Goal: Transaction & Acquisition: Purchase product/service

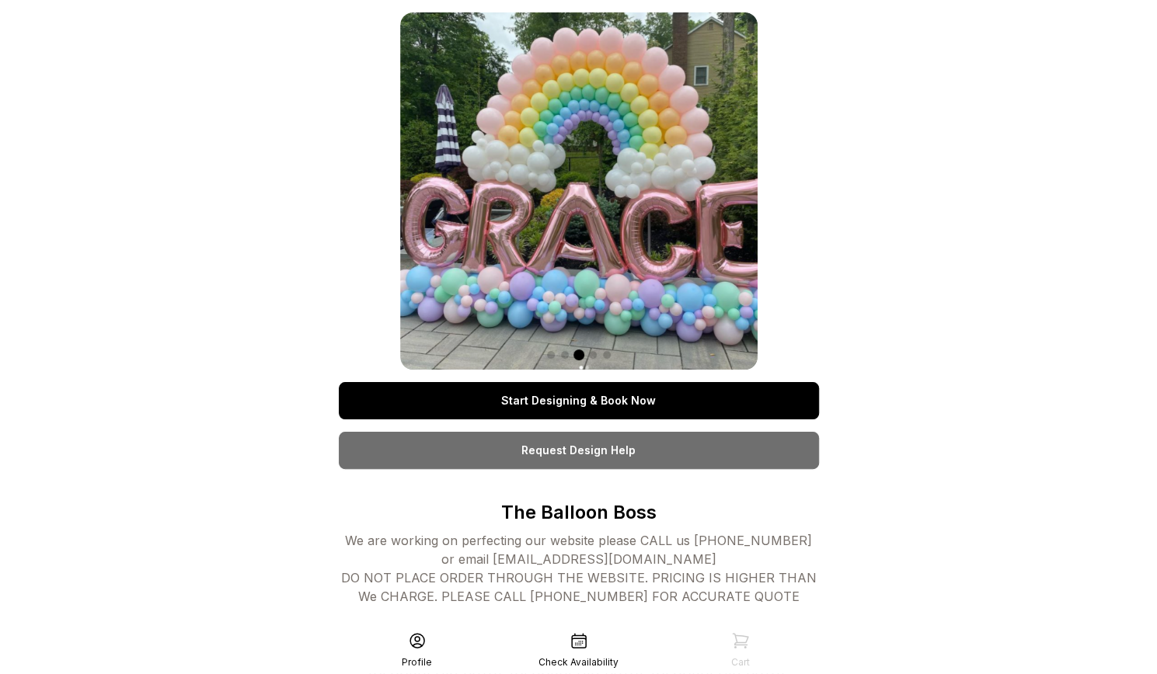
click at [506, 400] on link "Start Designing & Book Now" at bounding box center [579, 400] width 480 height 37
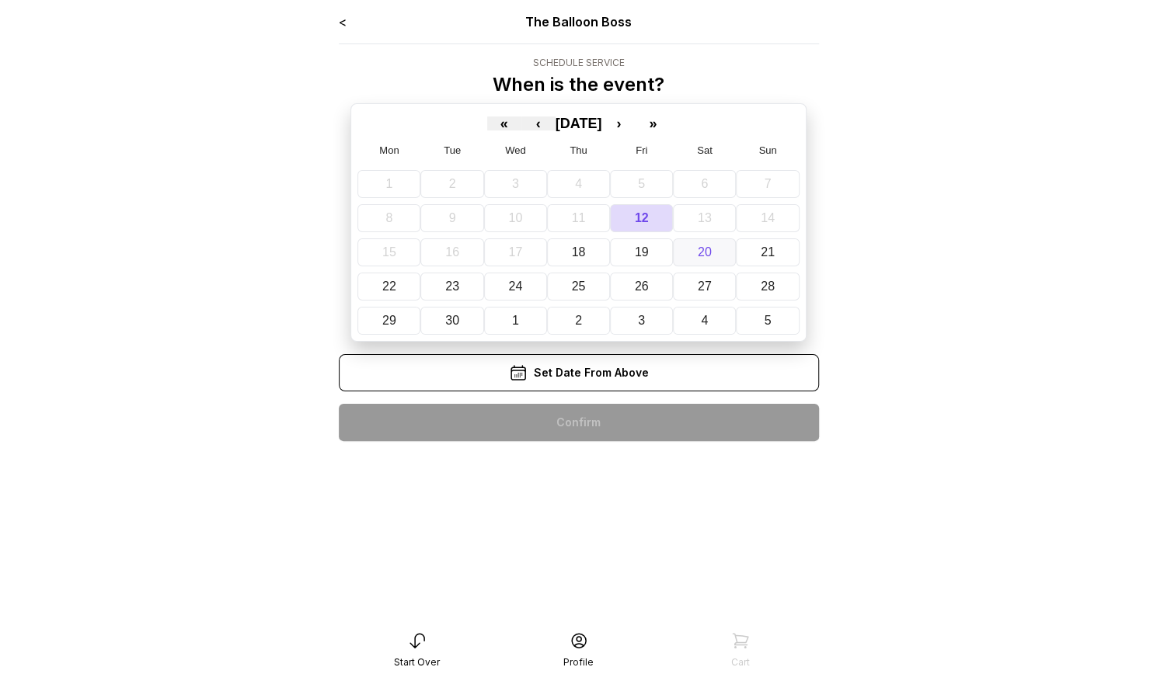
click at [698, 249] on abbr "20" at bounding box center [705, 251] width 14 height 13
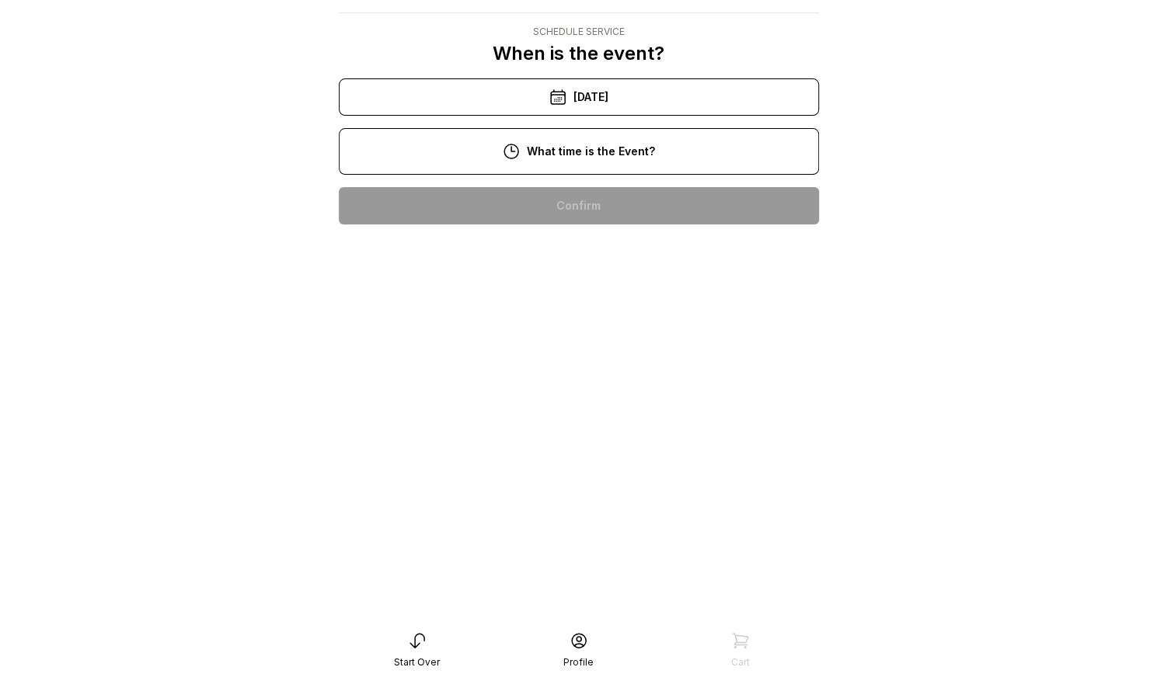
click at [607, 585] on div "6:00 pm" at bounding box center [578, 603] width 455 height 37
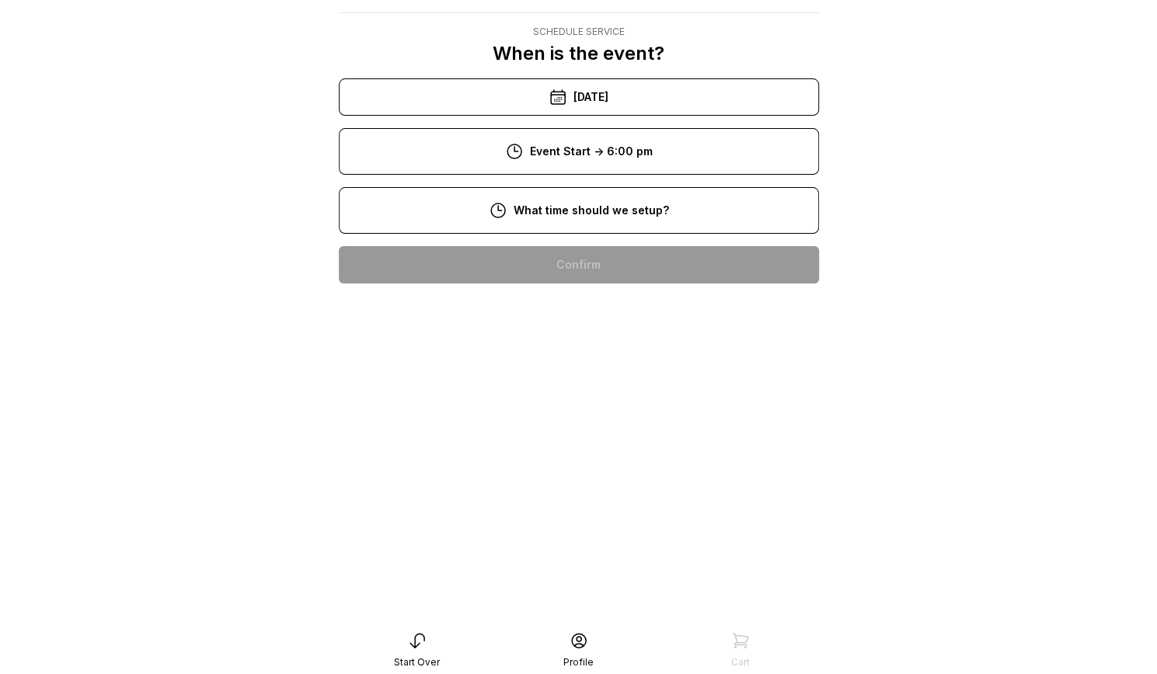
scroll to position [210, 0]
click at [581, 644] on div "4:00 pm" at bounding box center [578, 662] width 455 height 37
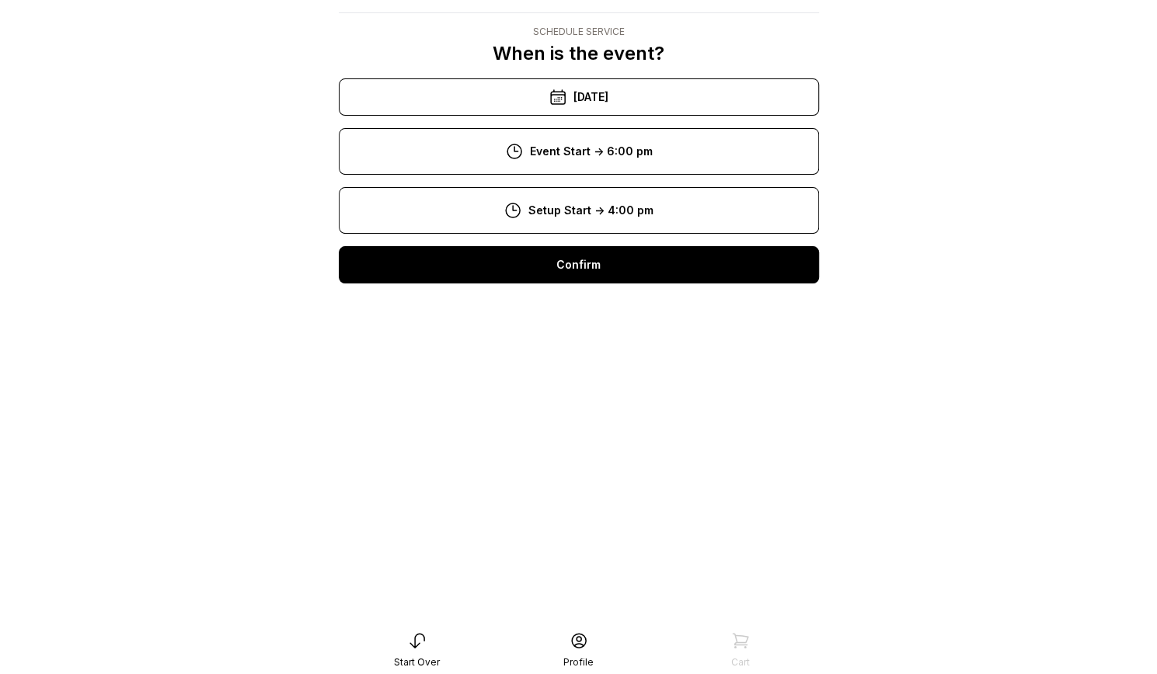
click at [541, 270] on div "Confirm" at bounding box center [579, 264] width 480 height 37
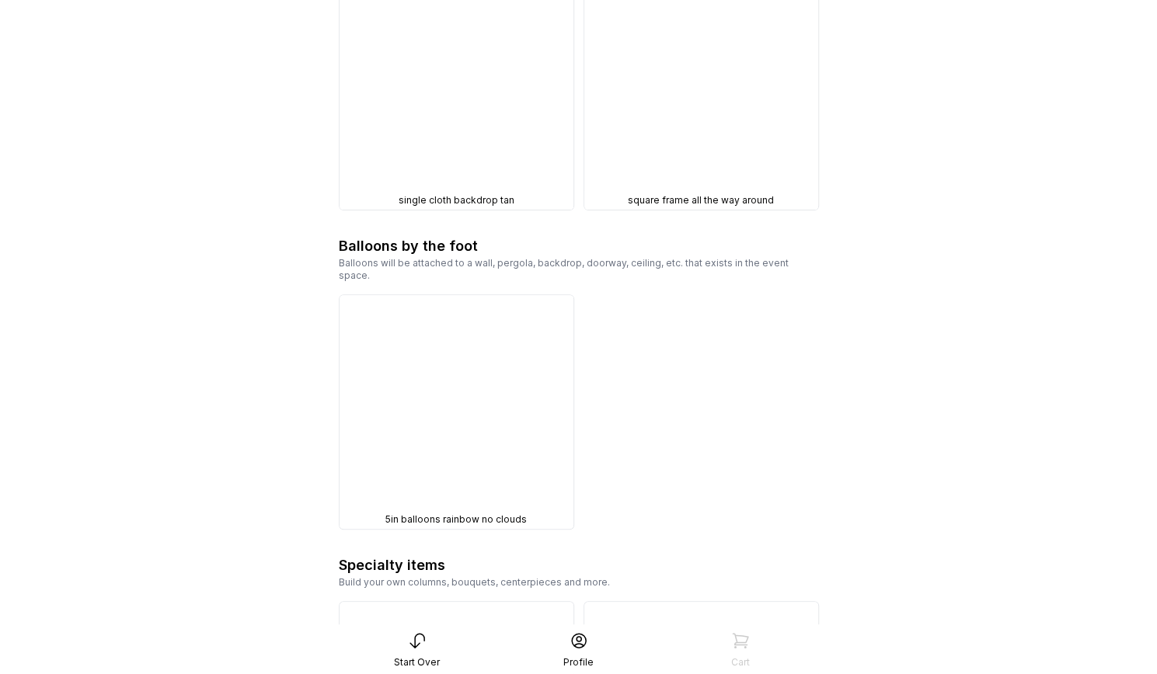
scroll to position [3982, 0]
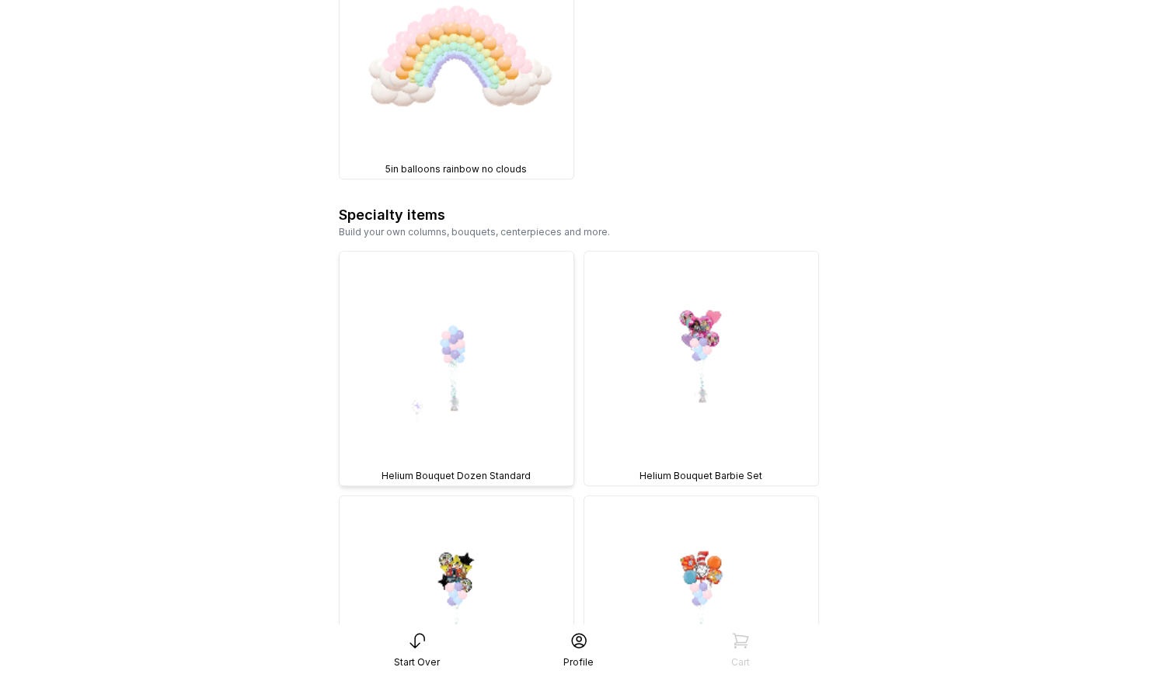
click at [522, 310] on img at bounding box center [456, 369] width 234 height 234
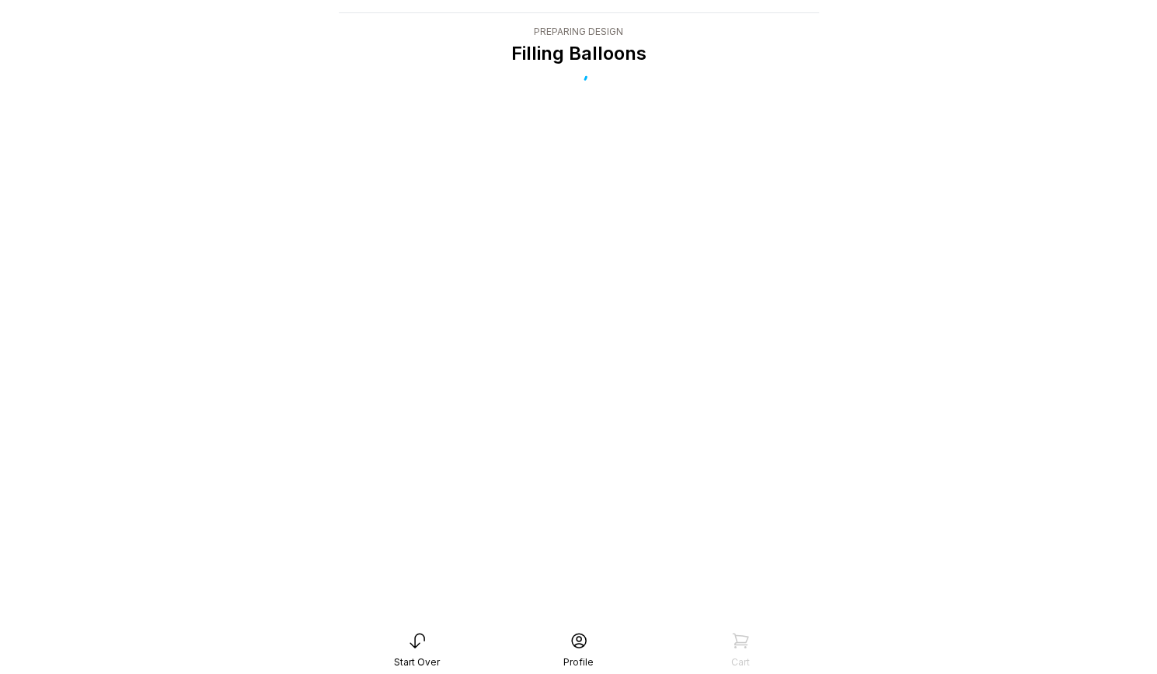
scroll to position [31, 0]
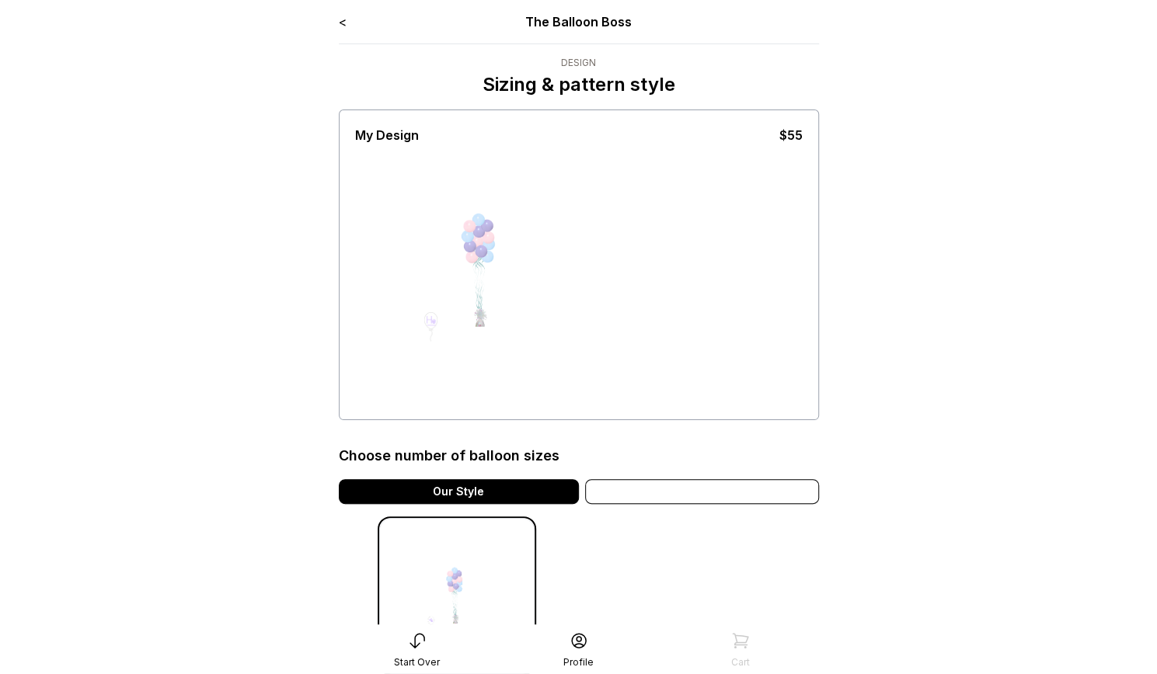
click at [722, 489] on div "Variation" at bounding box center [702, 491] width 234 height 25
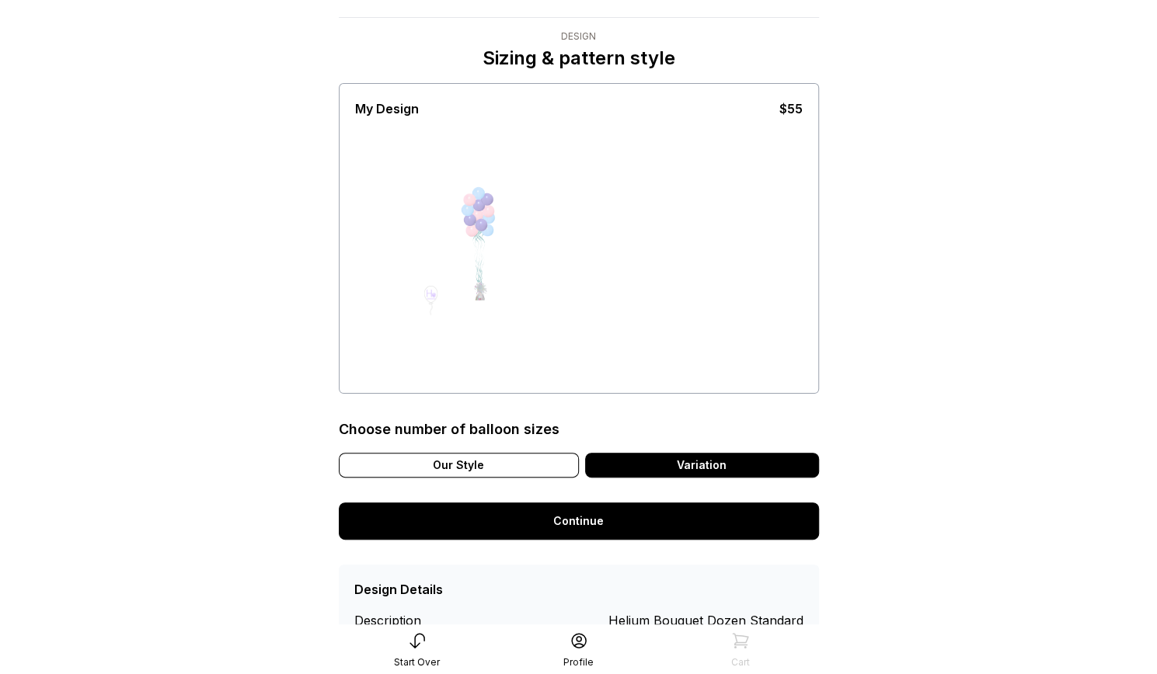
scroll to position [87, 0]
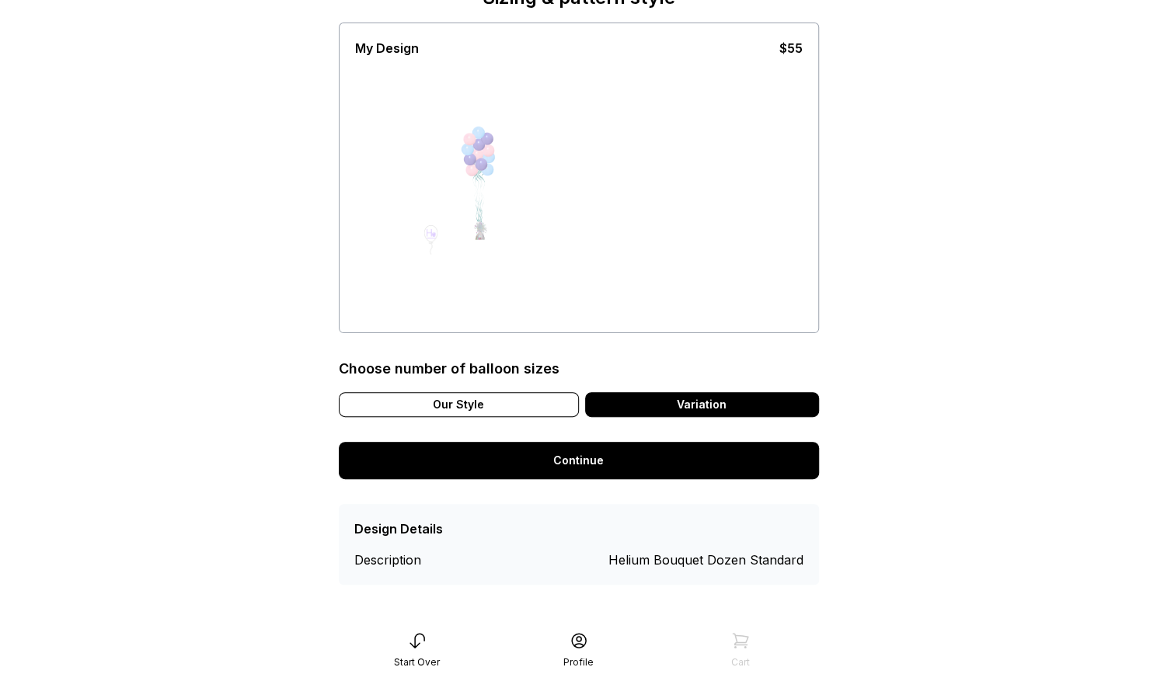
click at [1135, 257] on main "< The Balloon Boss Design Sizing & pattern style My Design $55 Choose number of…" at bounding box center [578, 278] width 1157 height 731
click at [444, 554] on div "Description" at bounding box center [410, 560] width 113 height 19
click at [524, 463] on link "Continue" at bounding box center [579, 460] width 480 height 37
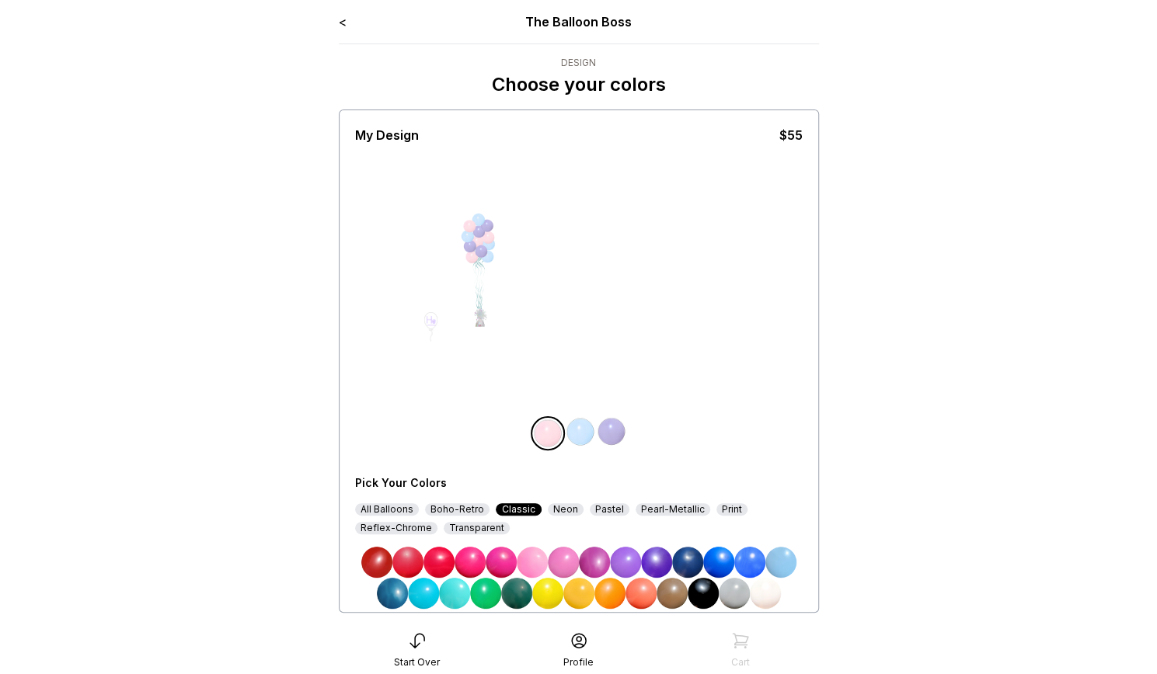
click at [454, 509] on div "Boho-Retro" at bounding box center [457, 509] width 64 height 12
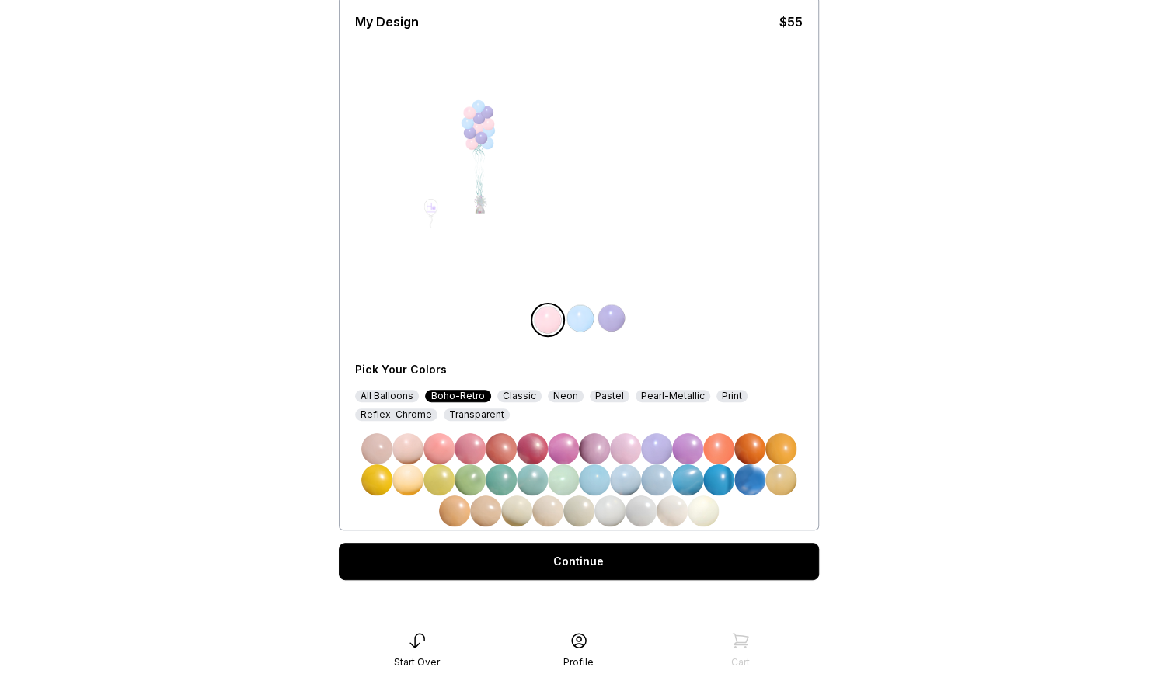
scroll to position [121, 0]
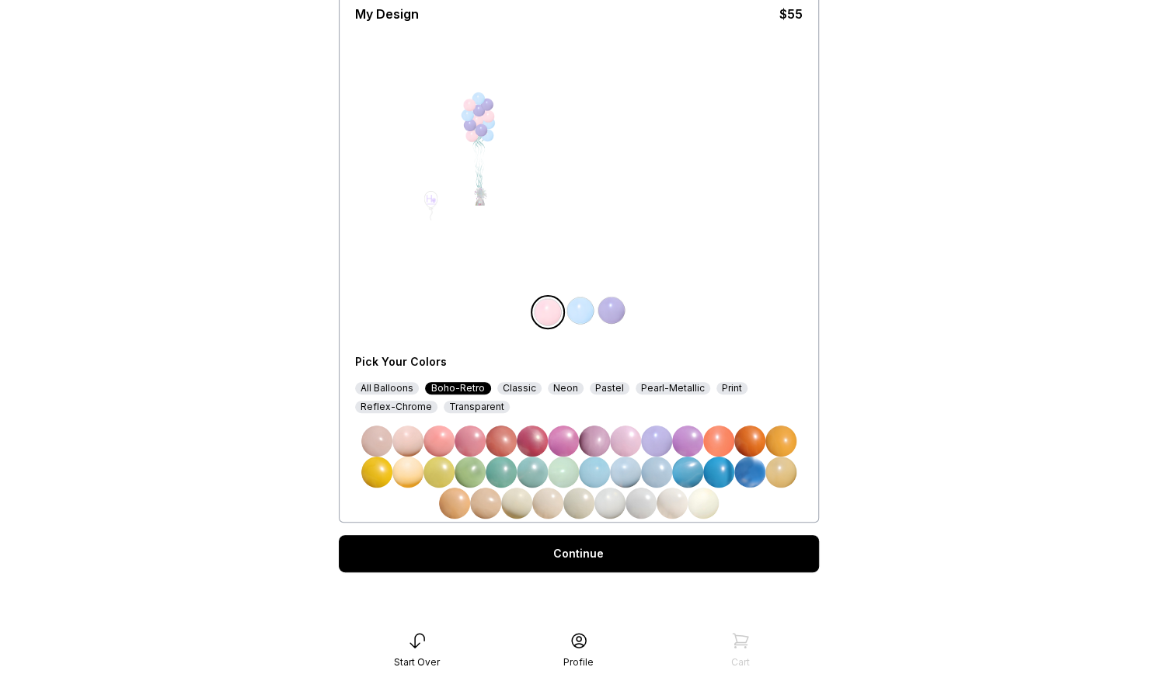
click at [511, 390] on div "Classic" at bounding box center [519, 388] width 44 height 12
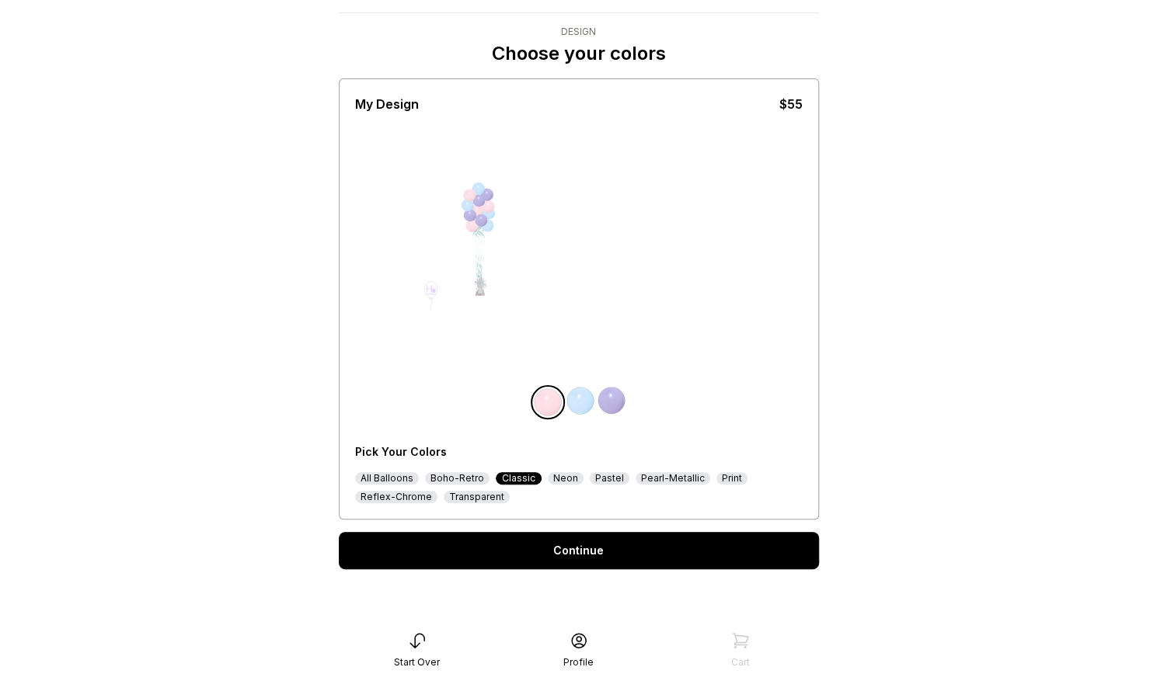
scroll to position [90, 0]
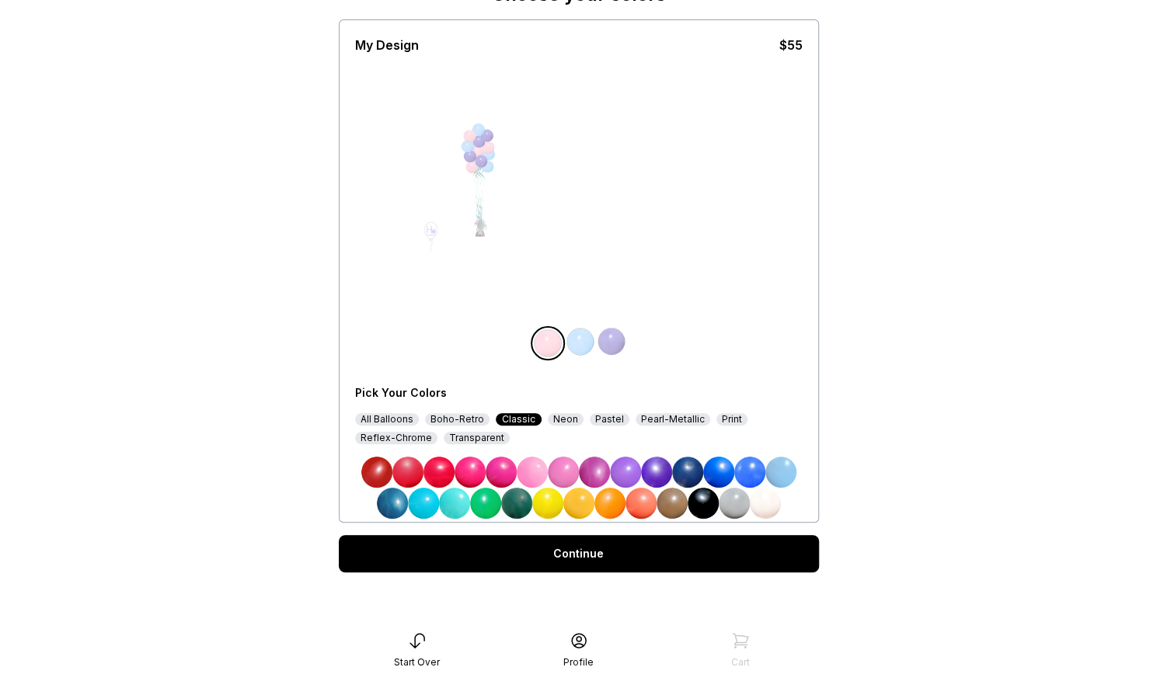
click at [700, 499] on img at bounding box center [702, 503] width 31 height 31
click at [738, 504] on img at bounding box center [733, 503] width 31 height 31
click at [701, 506] on img at bounding box center [702, 503] width 31 height 31
click at [582, 337] on img at bounding box center [580, 341] width 31 height 31
click at [735, 507] on img at bounding box center [733, 503] width 31 height 31
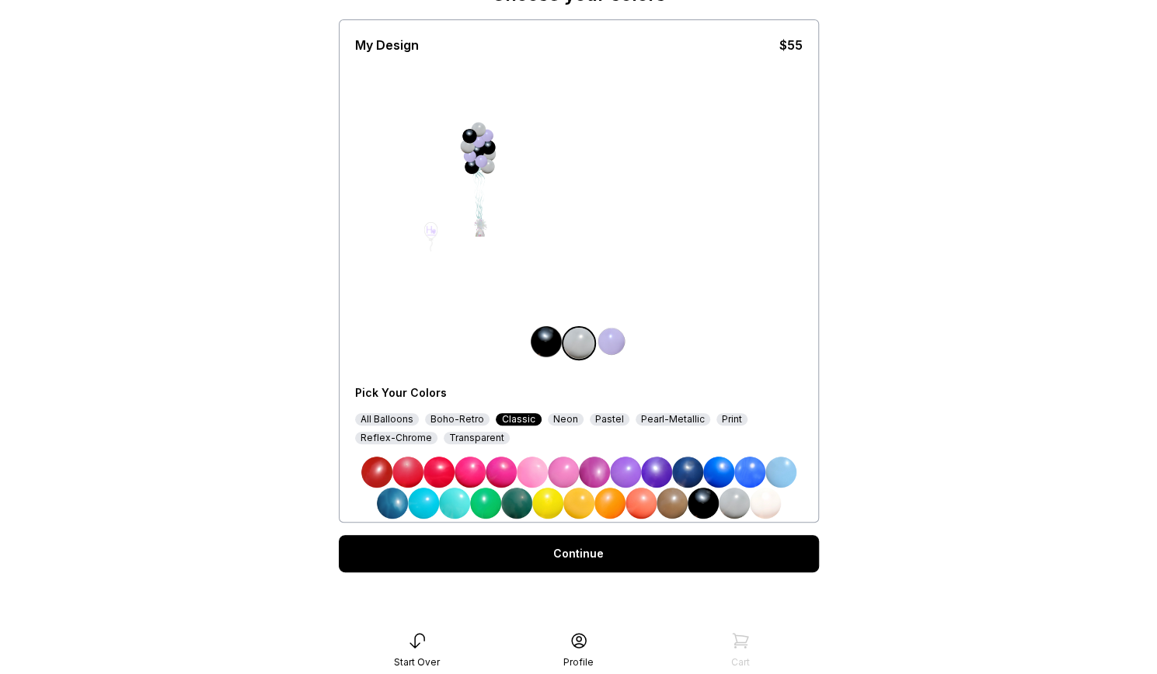
click at [408, 440] on div "Reflex-Chrome" at bounding box center [396, 438] width 82 height 12
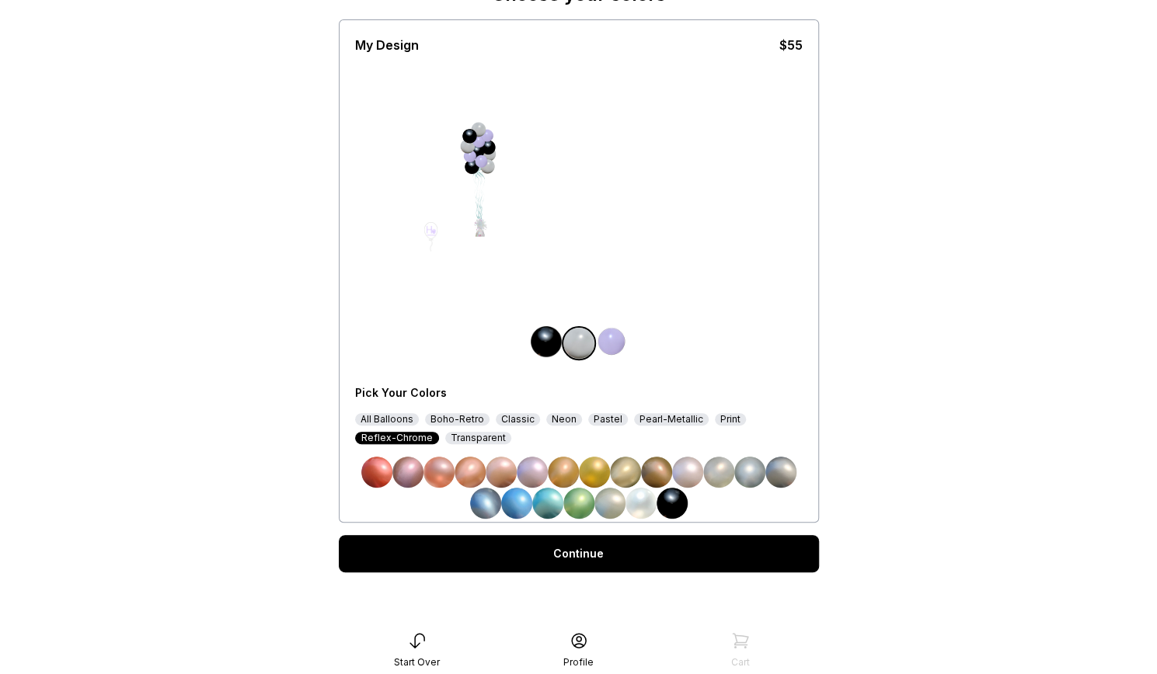
click at [594, 471] on img at bounding box center [594, 472] width 31 height 31
click at [619, 345] on img at bounding box center [611, 341] width 31 height 31
click at [671, 504] on img at bounding box center [671, 503] width 31 height 31
click at [555, 349] on img at bounding box center [546, 341] width 31 height 31
click at [621, 473] on img at bounding box center [625, 472] width 31 height 31
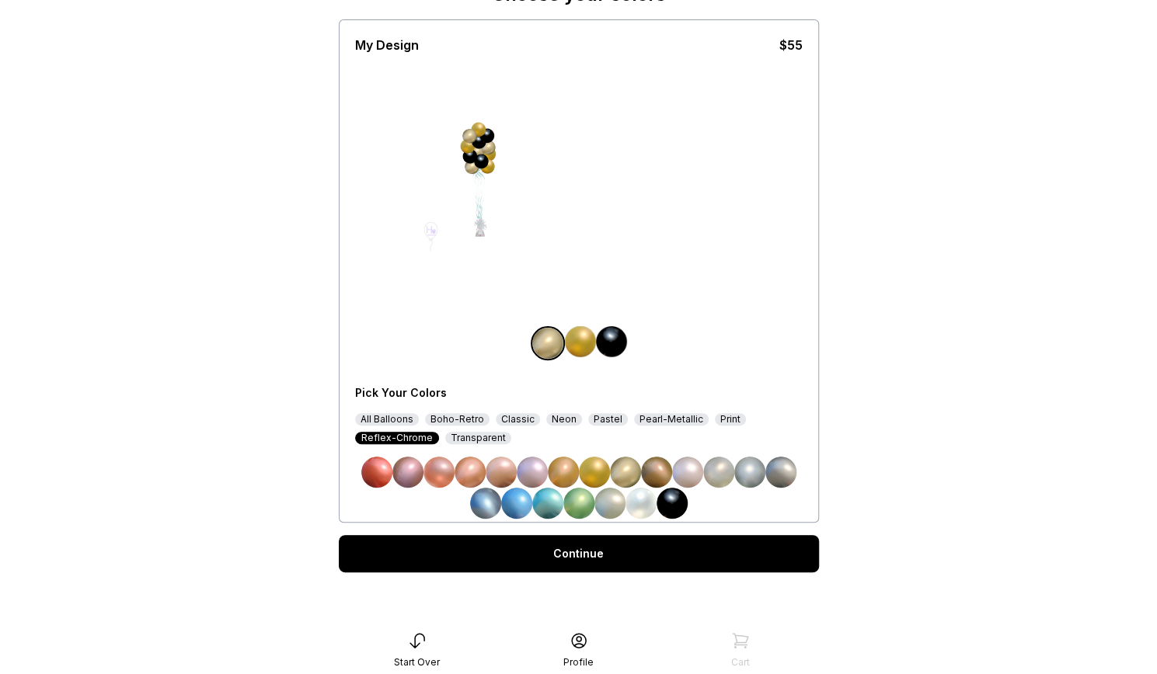
click at [584, 346] on img at bounding box center [580, 341] width 31 height 31
click at [644, 507] on img at bounding box center [640, 503] width 31 height 31
click at [627, 556] on link "Continue" at bounding box center [579, 553] width 480 height 37
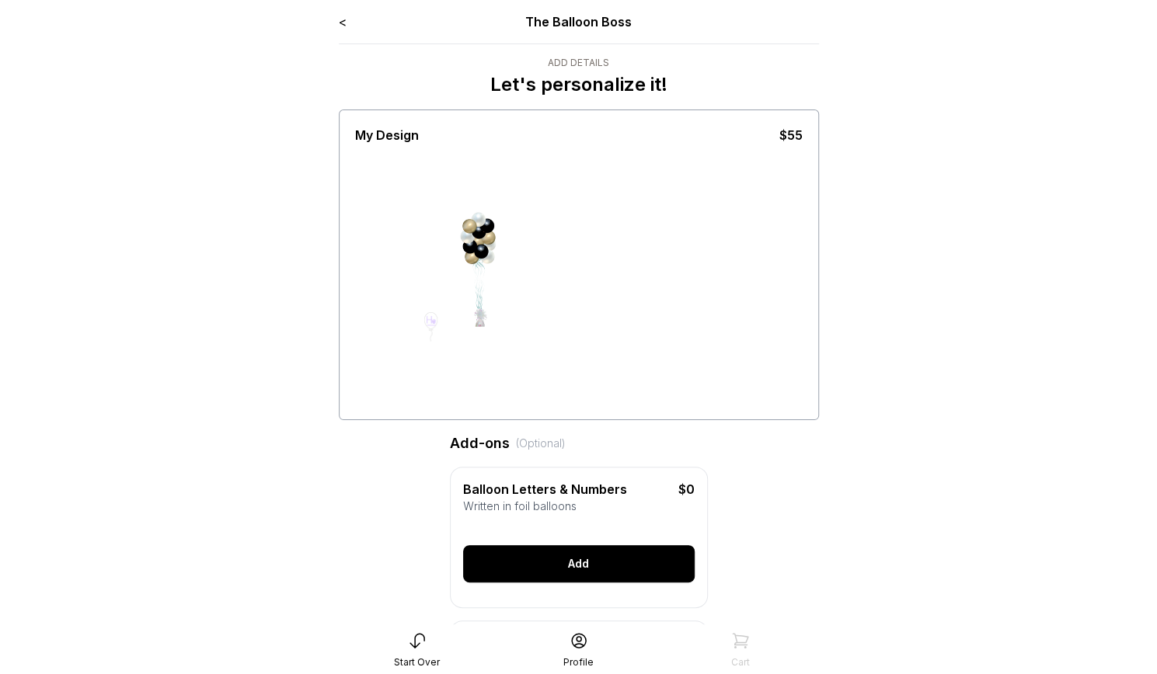
click at [583, 573] on div "Add" at bounding box center [578, 563] width 231 height 37
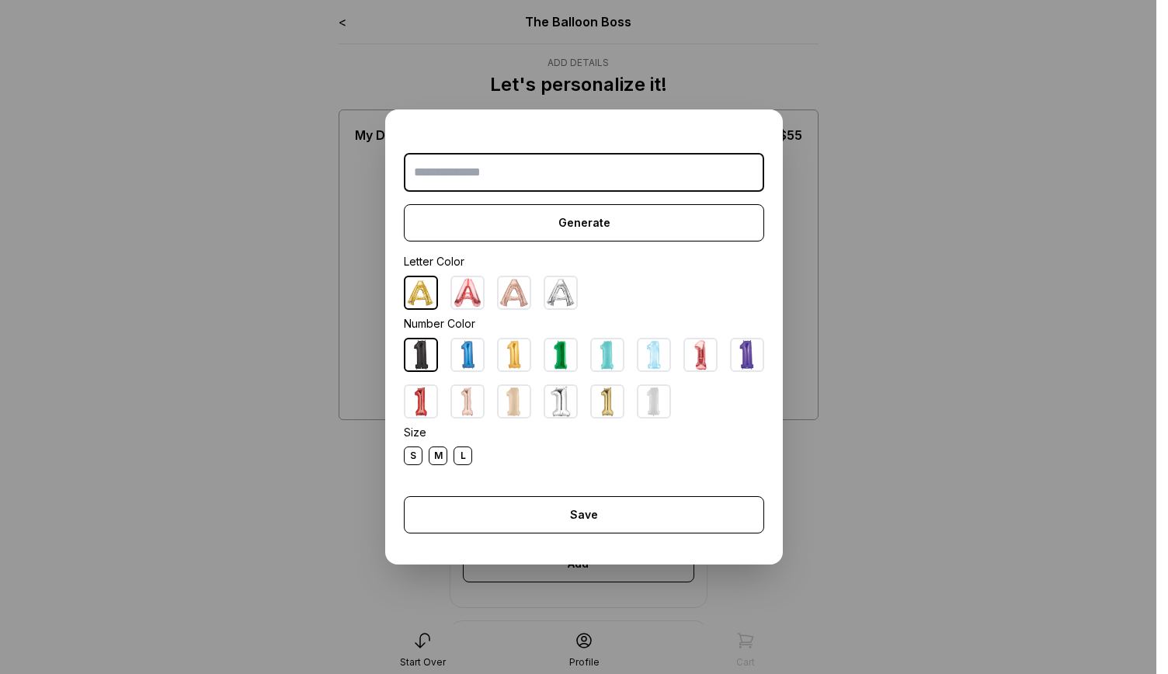
click at [432, 457] on div "M" at bounding box center [438, 456] width 19 height 19
click at [418, 354] on img at bounding box center [420, 354] width 31 height 31
click at [461, 174] on input "text" at bounding box center [584, 172] width 360 height 39
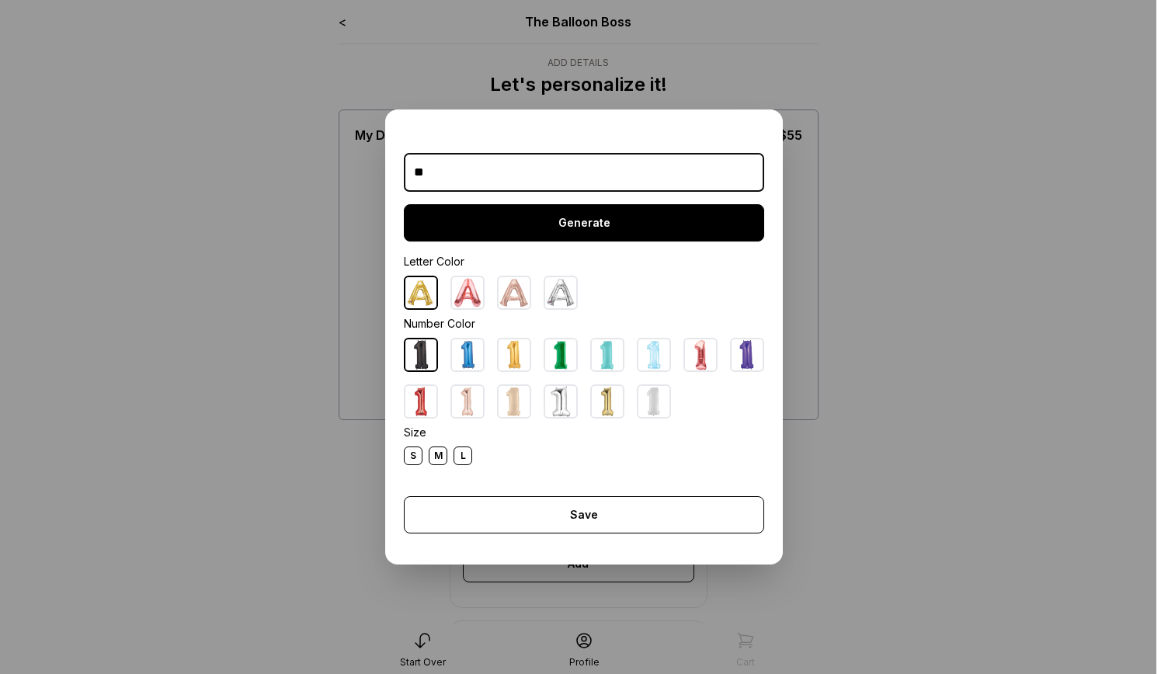
type input "**"
click at [530, 218] on div "Generate" at bounding box center [584, 222] width 360 height 37
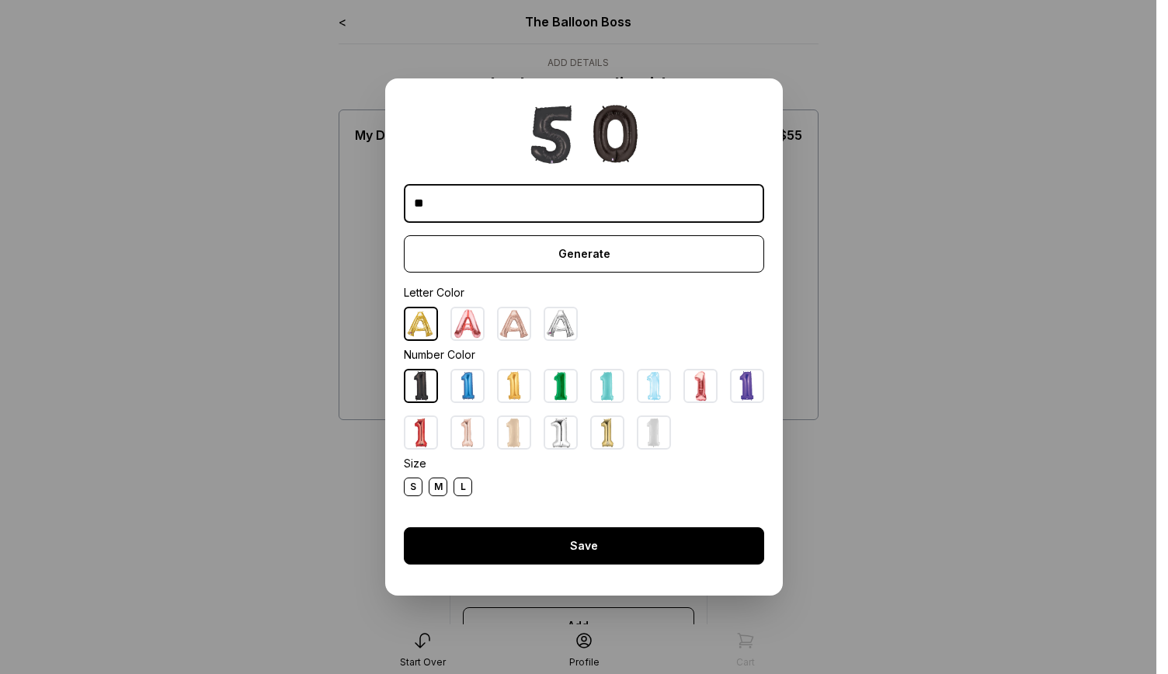
click at [614, 529] on div "Save" at bounding box center [584, 545] width 360 height 37
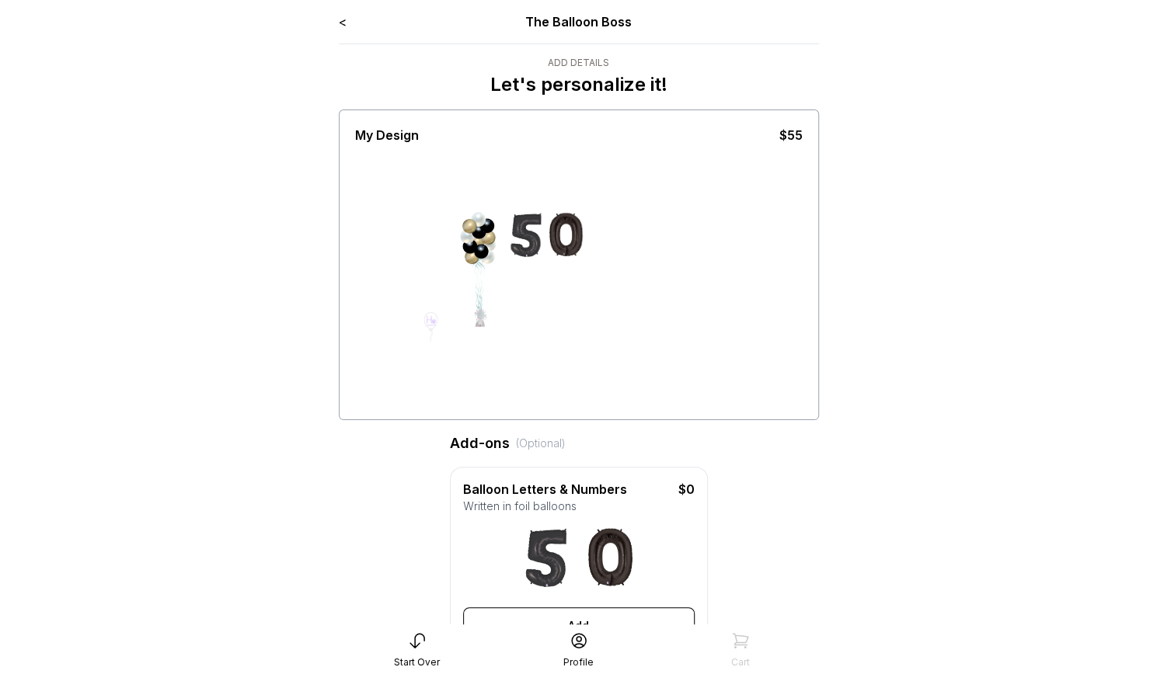
drag, startPoint x: 463, startPoint y: 225, endPoint x: 659, endPoint y: 239, distance: 197.0
click at [659, 239] on div at bounding box center [578, 280] width 447 height 272
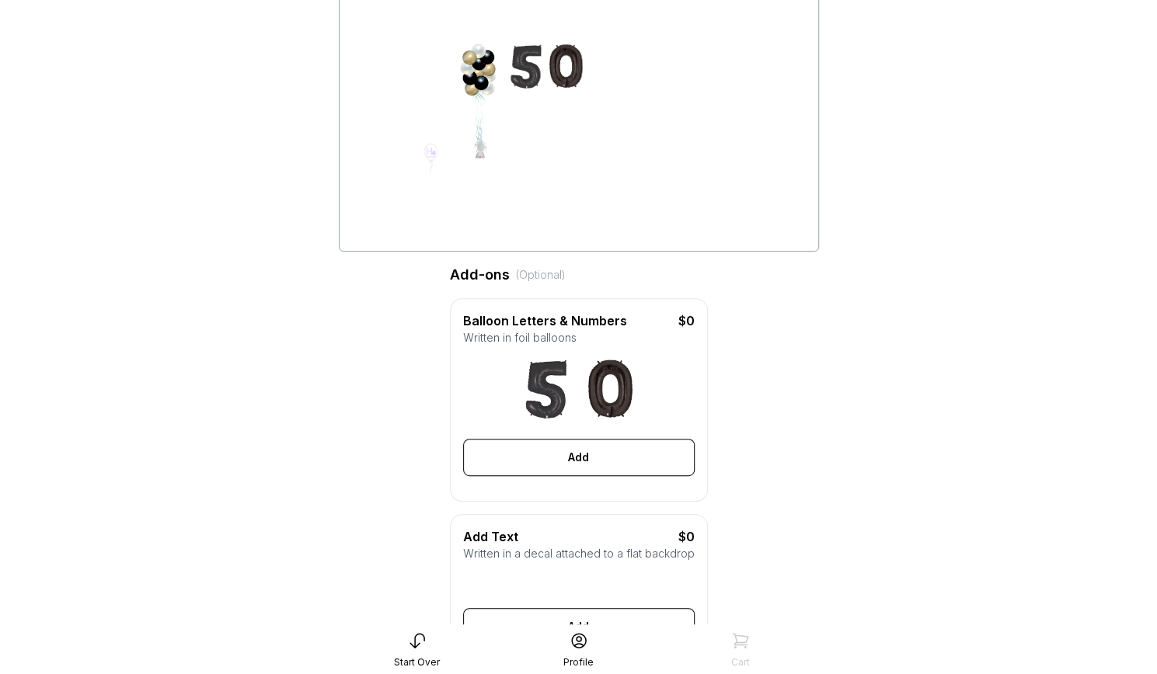
scroll to position [179, 0]
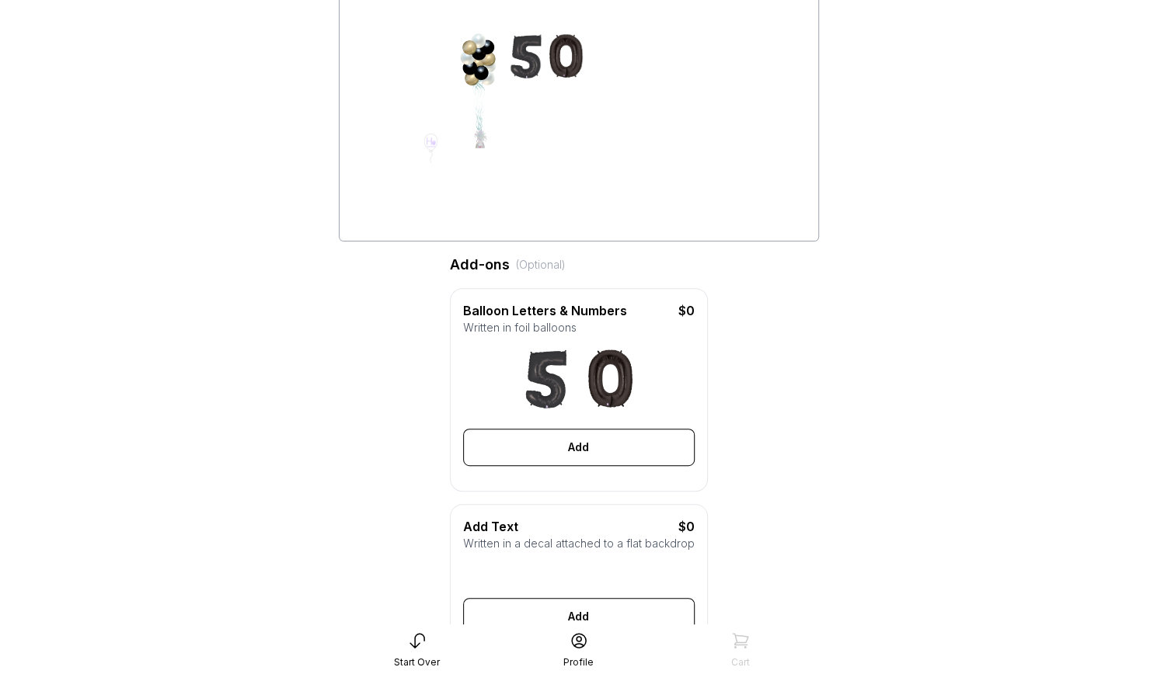
drag, startPoint x: 1142, startPoint y: 263, endPoint x: 1129, endPoint y: 329, distance: 67.2
click at [1129, 329] on main "< The Balloon Boss Add Details Let's personalize it! My Design $55 Add-ons (Opt…" at bounding box center [578, 512] width 1157 height 1383
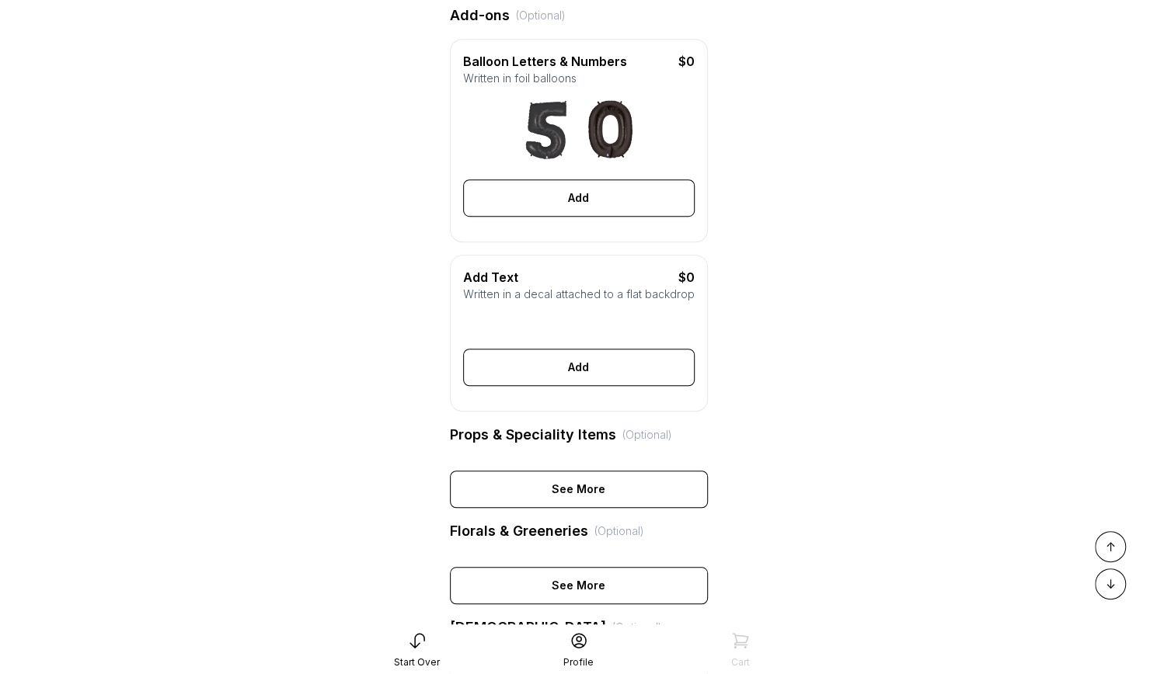
scroll to position [424, 0]
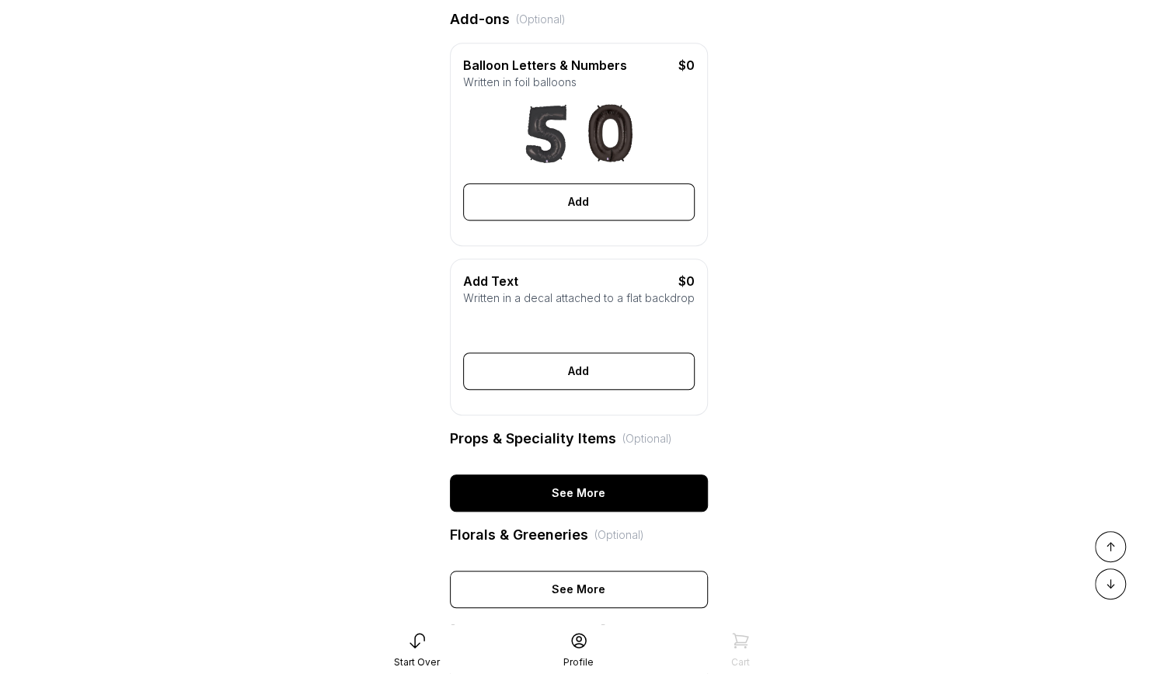
click at [651, 512] on div "See More" at bounding box center [579, 493] width 258 height 37
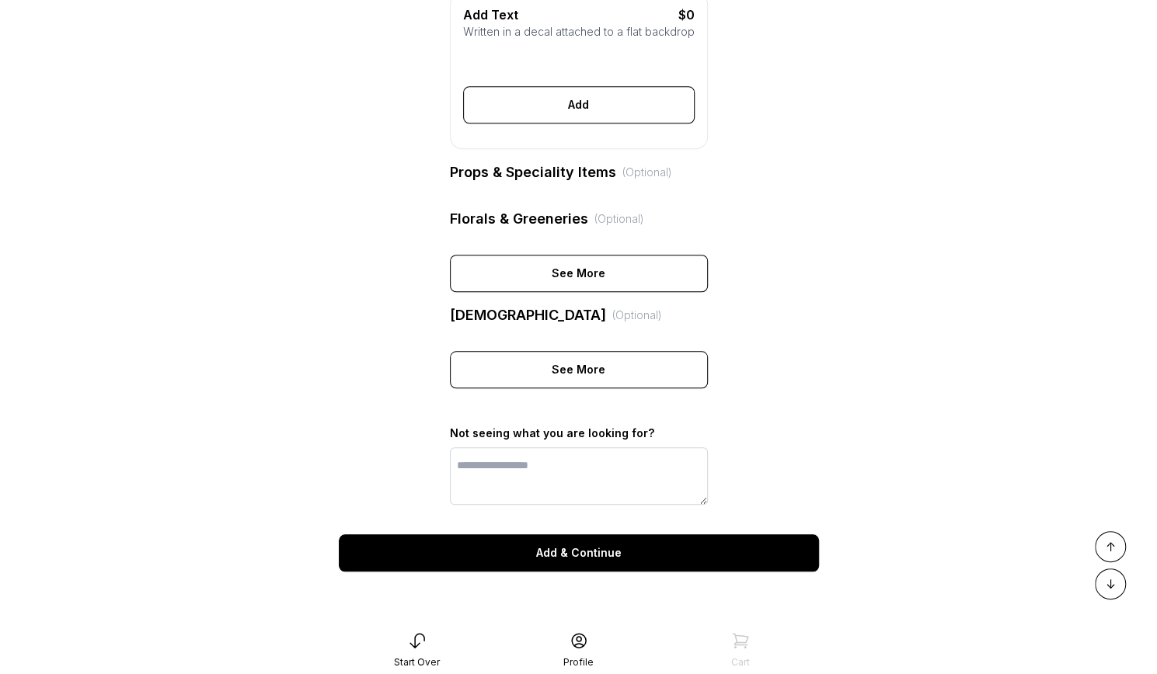
scroll to position [712, 0]
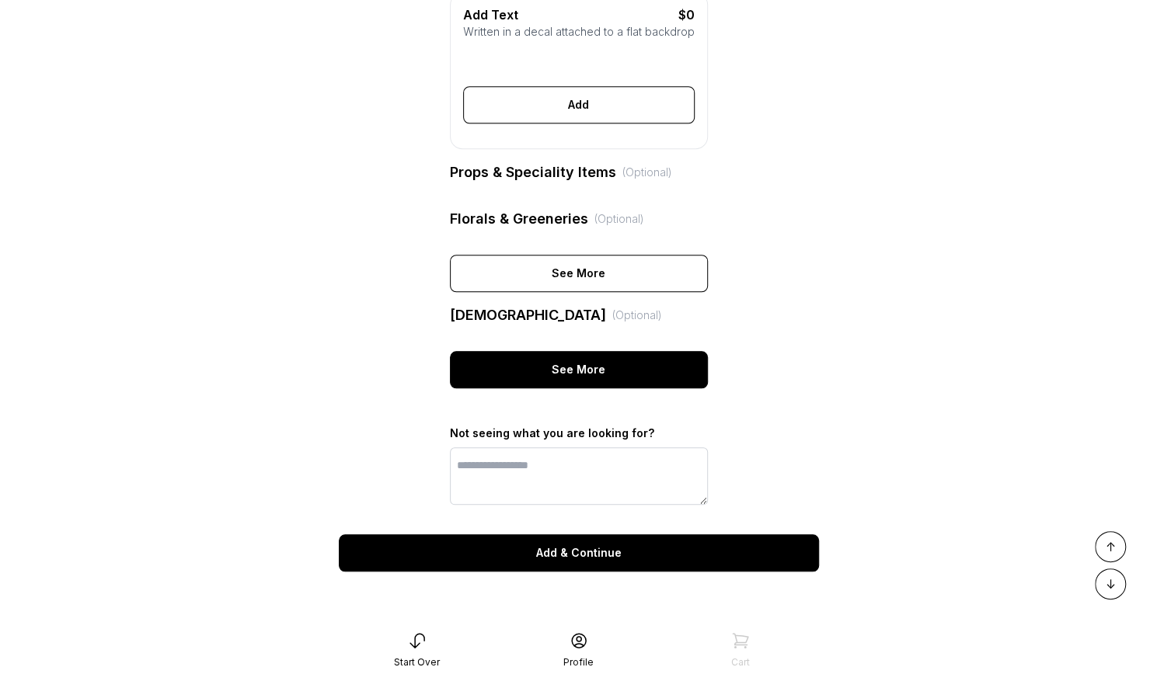
click at [607, 366] on div "See More" at bounding box center [579, 369] width 258 height 37
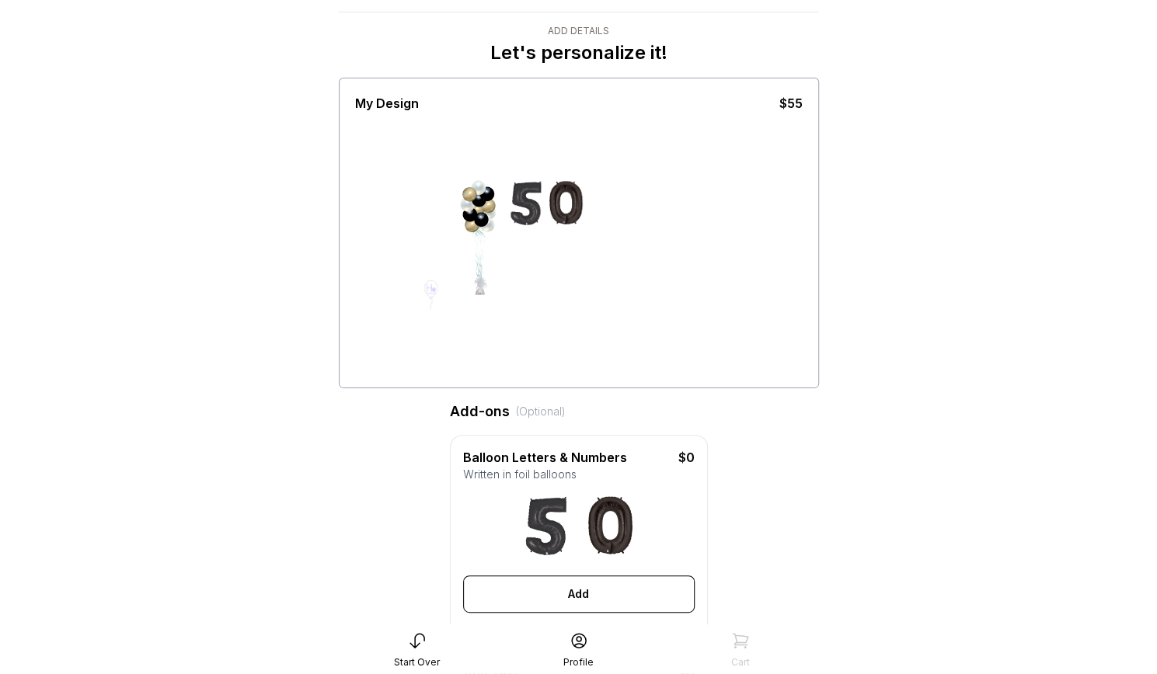
scroll to position [0, 0]
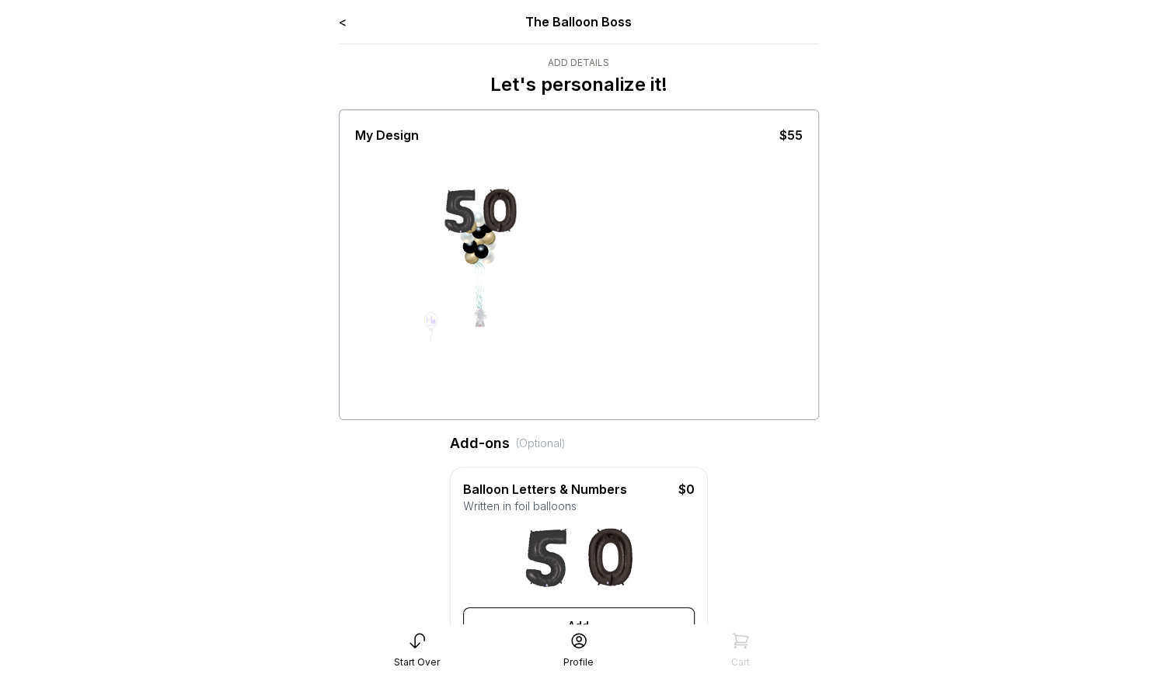
drag, startPoint x: 531, startPoint y: 244, endPoint x: 399, endPoint y: 196, distance: 140.6
click at [399, 196] on div at bounding box center [578, 280] width 447 height 272
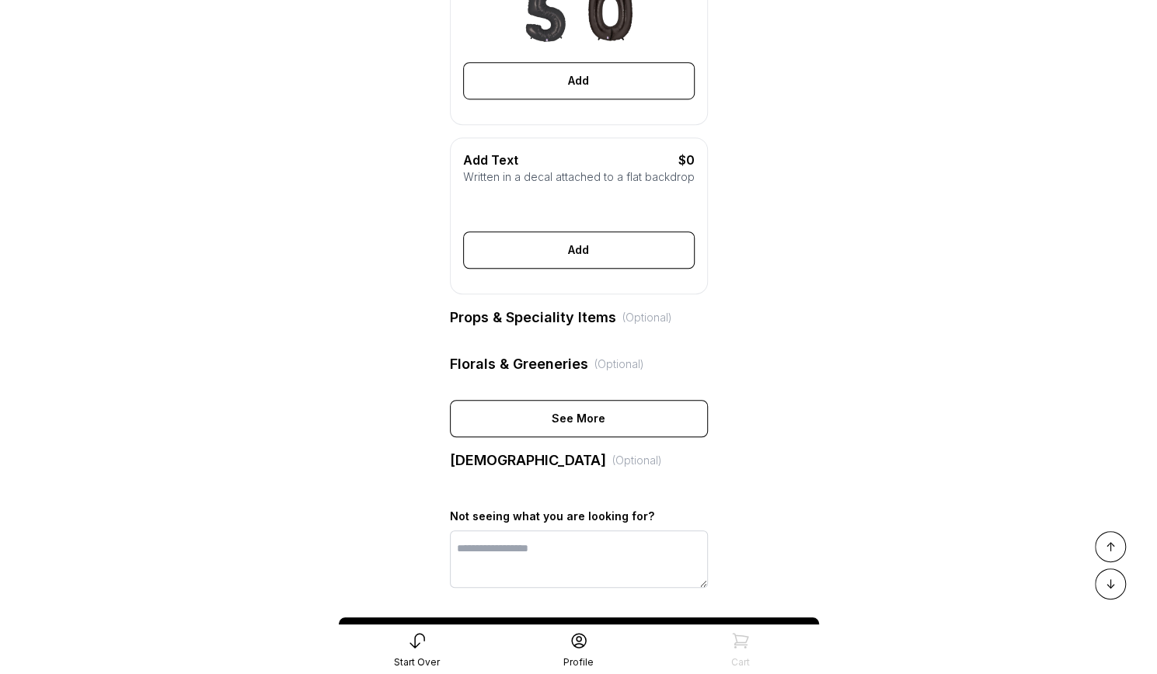
scroll to position [650, 0]
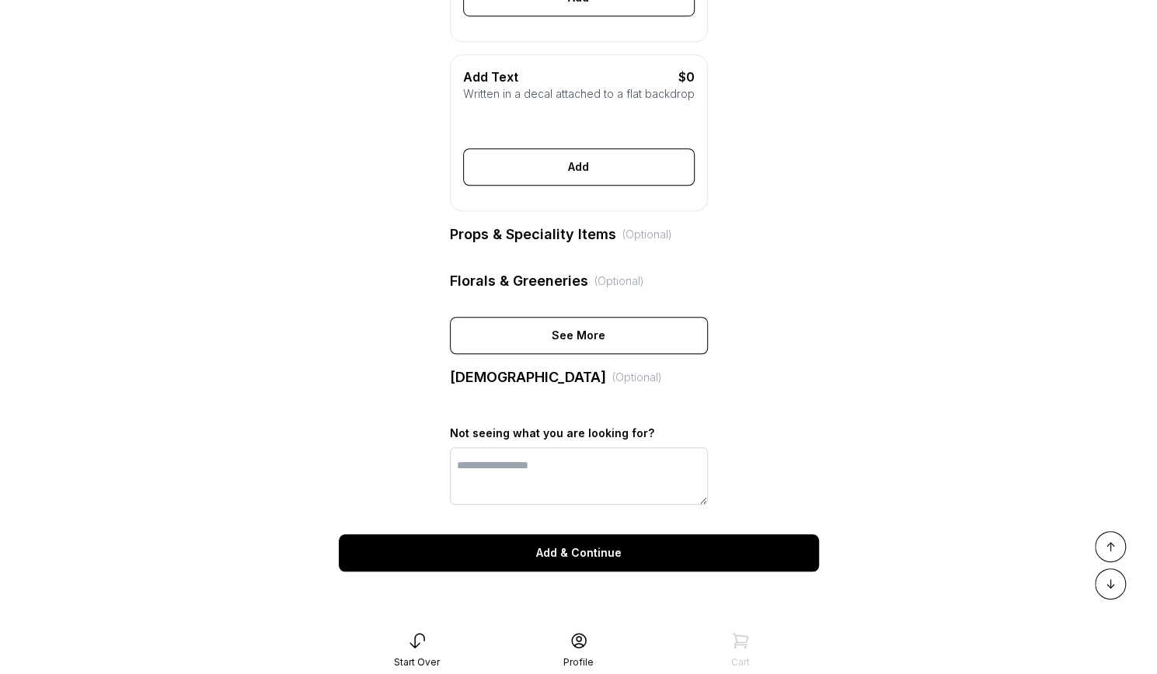
click at [632, 555] on div "Add & Continue" at bounding box center [579, 552] width 480 height 37
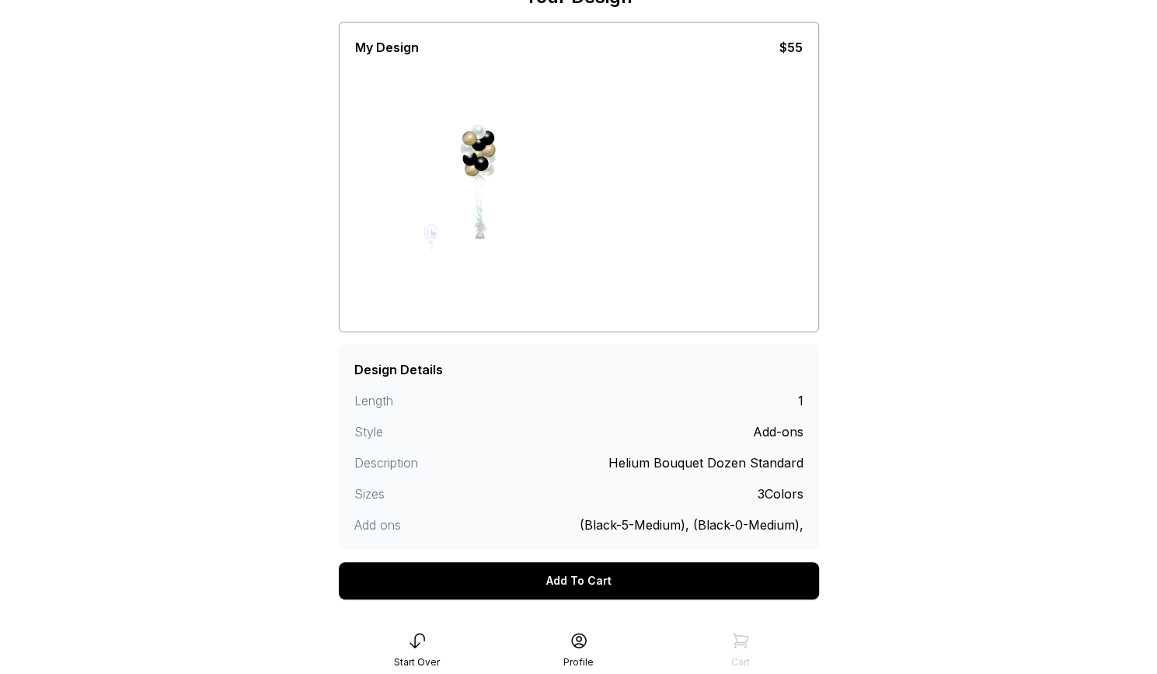
scroll to position [120, 0]
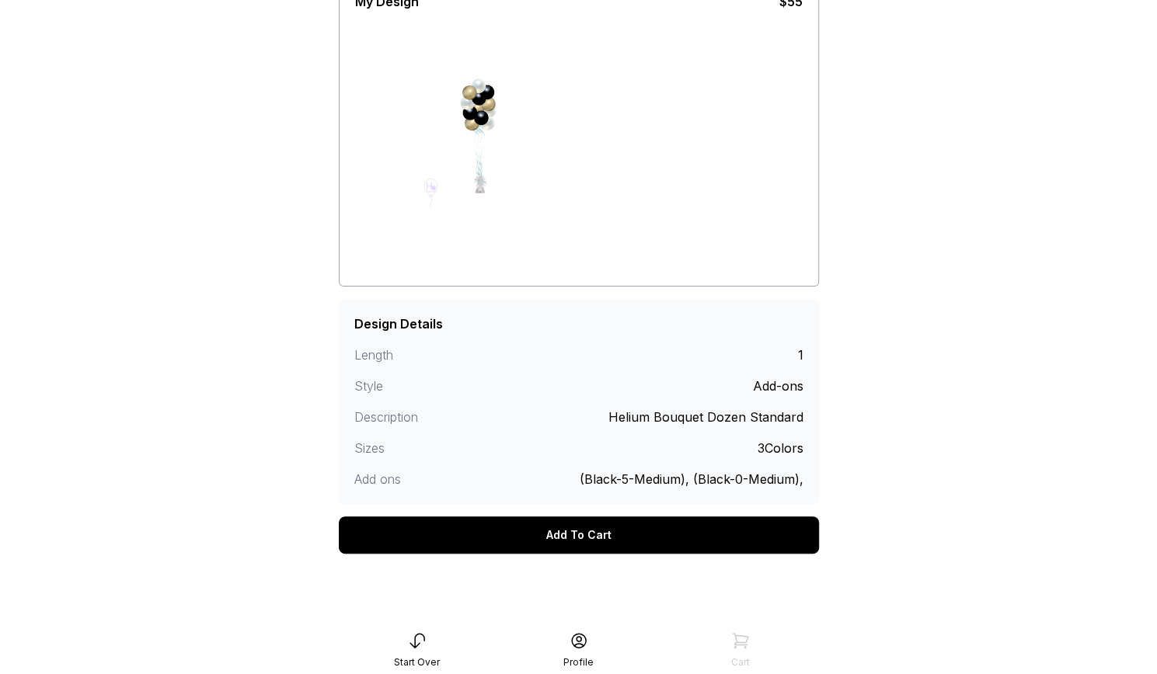
click at [611, 531] on div "Add To Cart" at bounding box center [579, 535] width 480 height 37
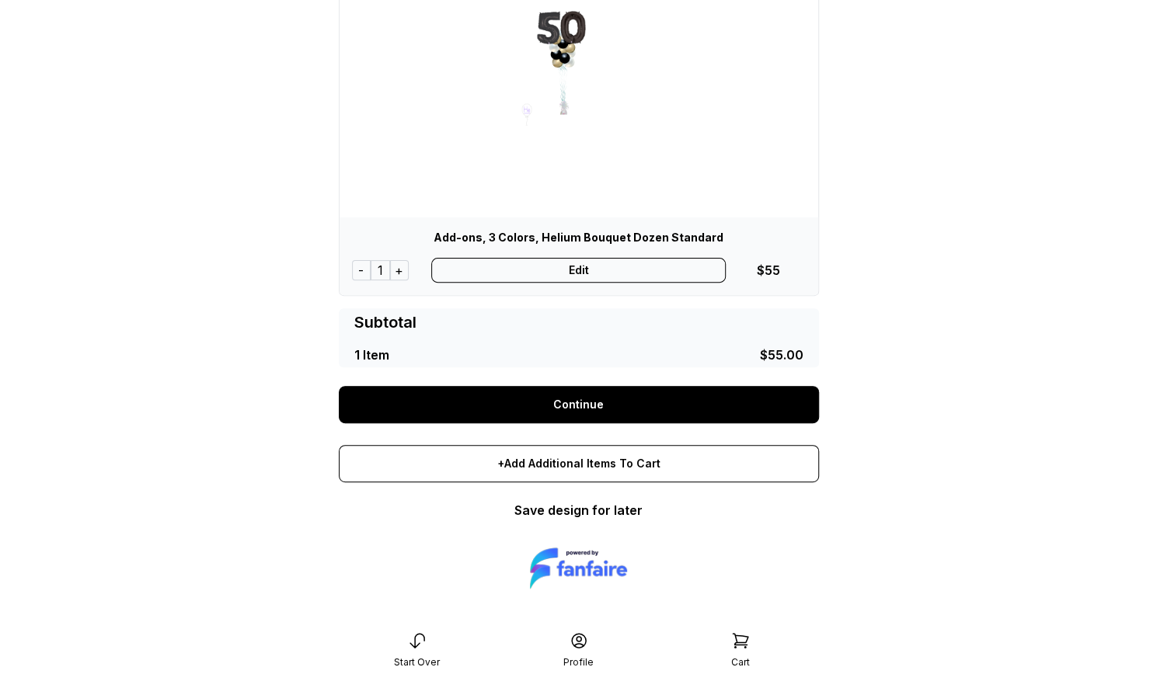
scroll to position [169, 0]
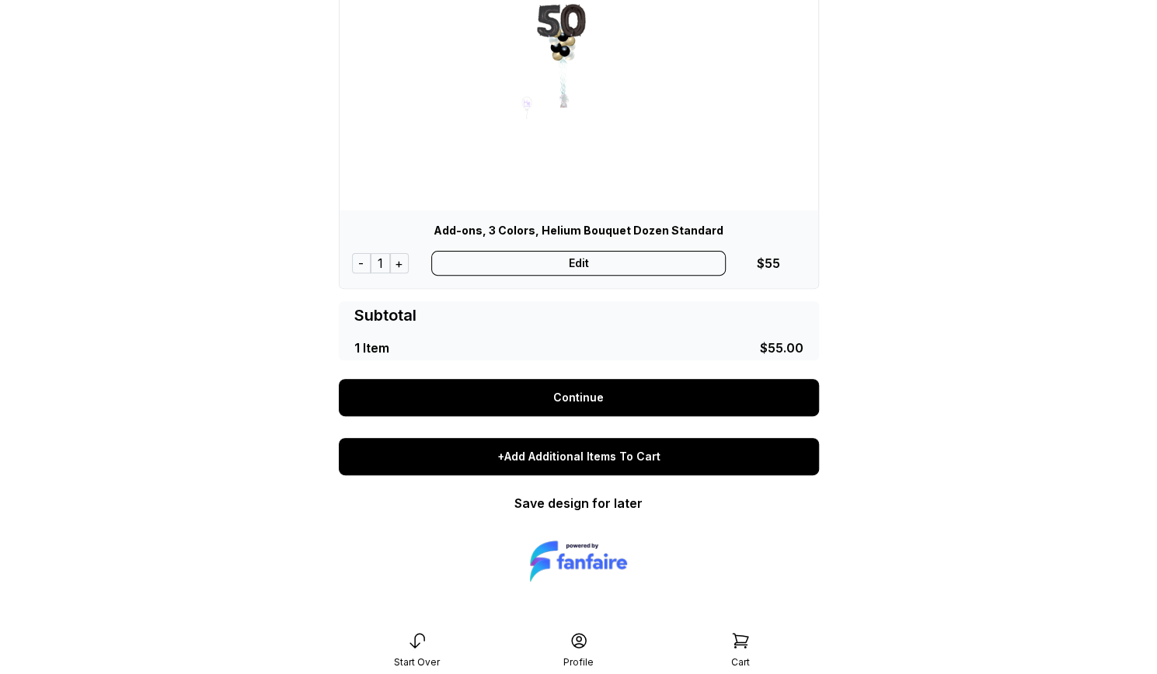
click at [544, 455] on div "+Add Additional Items To Cart" at bounding box center [579, 456] width 480 height 37
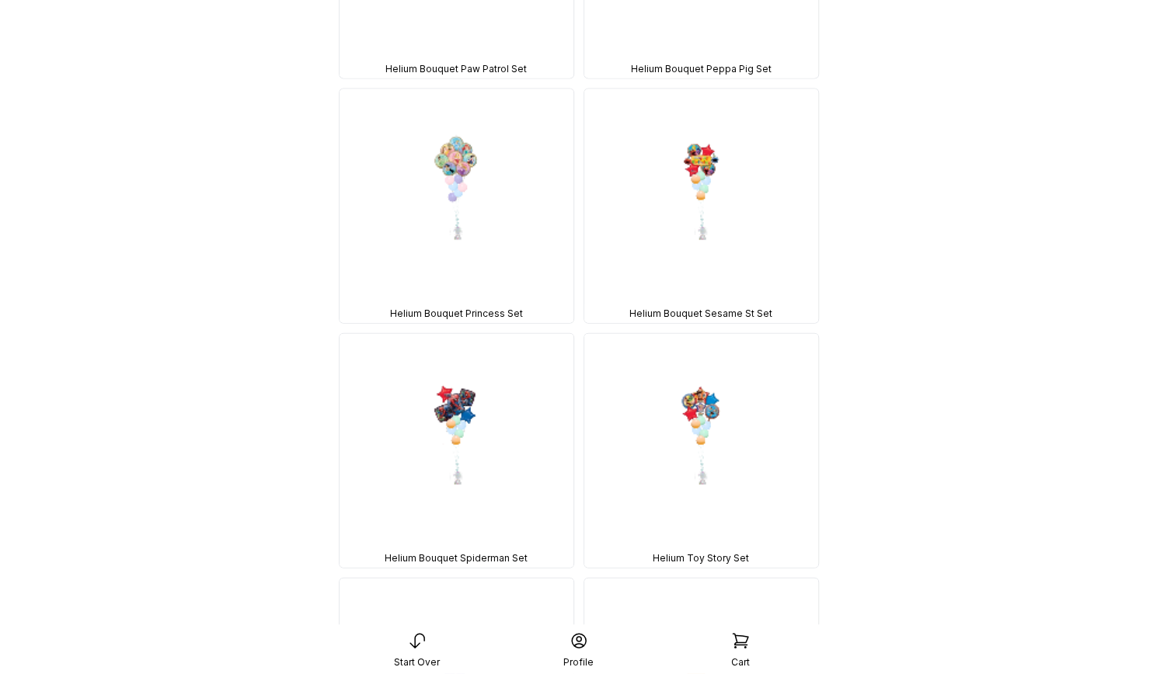
scroll to position [5659, 0]
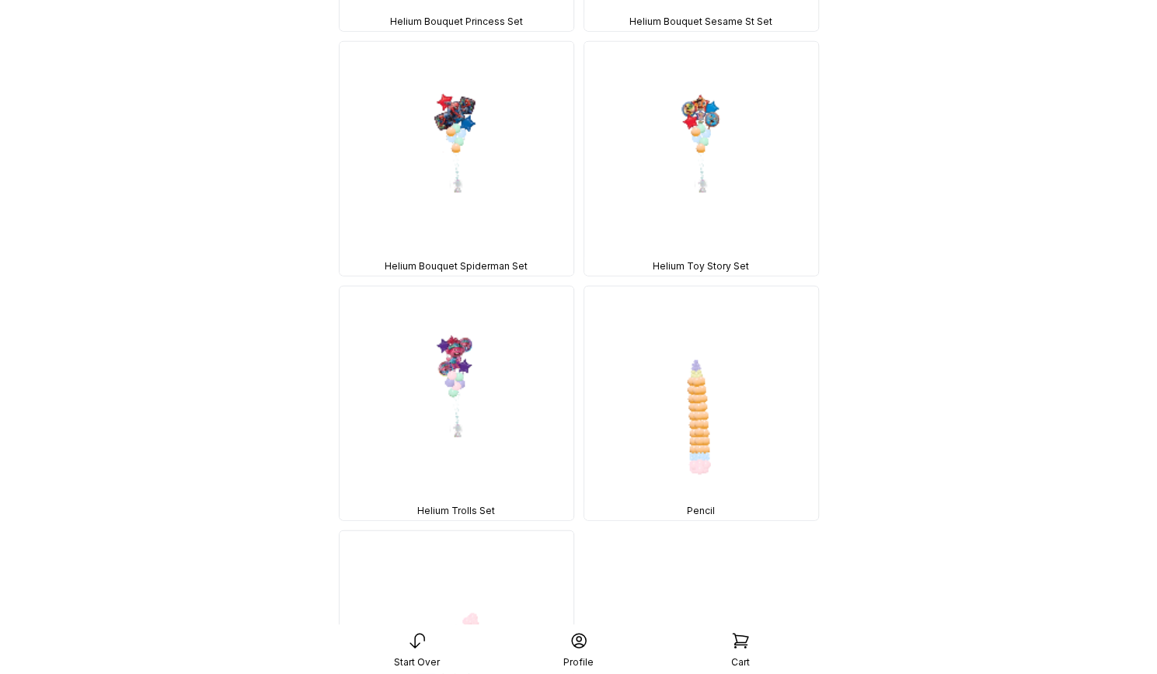
click at [742, 635] on icon at bounding box center [740, 640] width 19 height 19
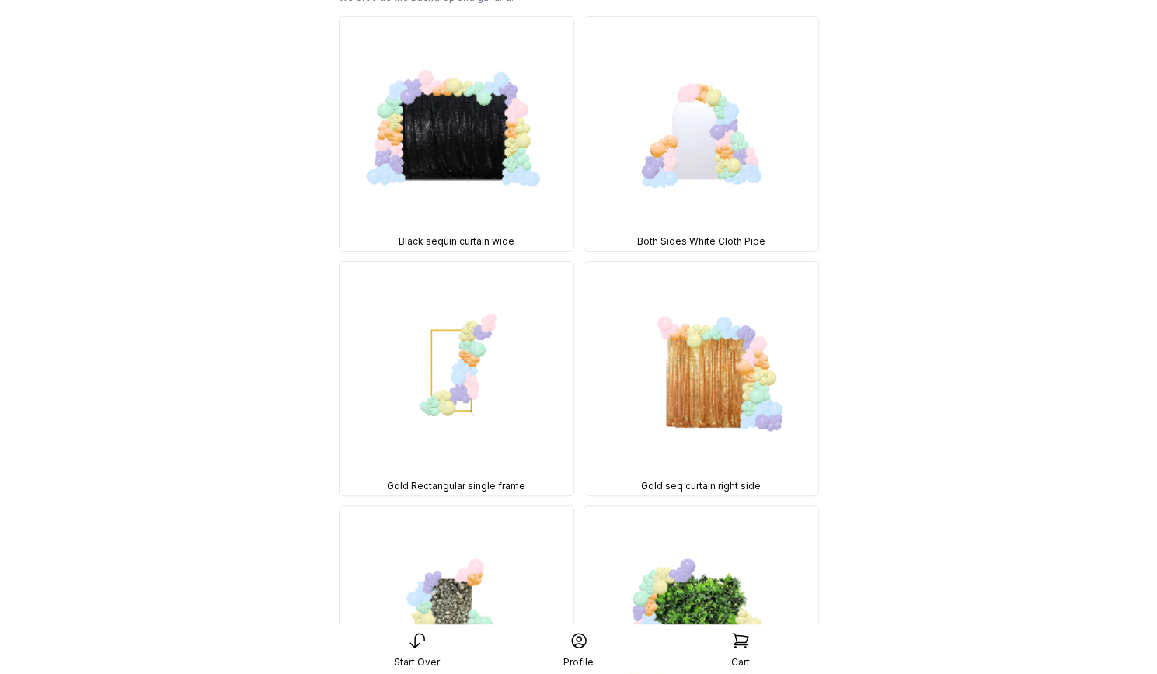
scroll to position [0, 0]
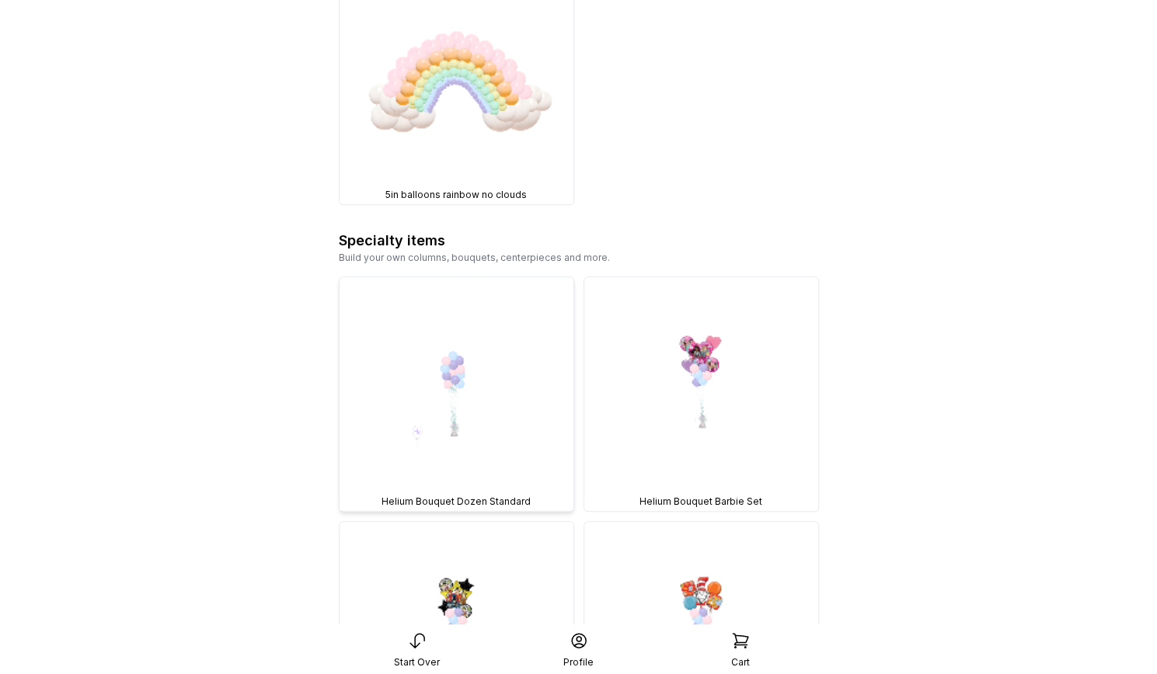
click at [501, 292] on img at bounding box center [456, 394] width 234 height 234
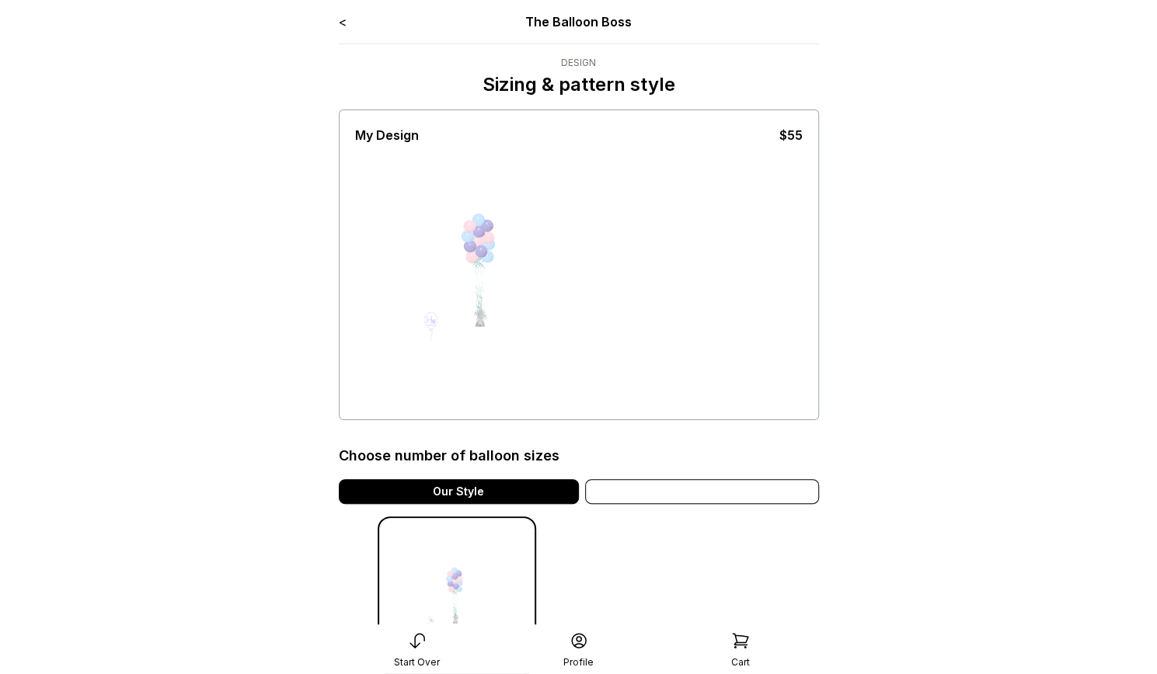
click at [727, 492] on div "Variation" at bounding box center [702, 491] width 234 height 25
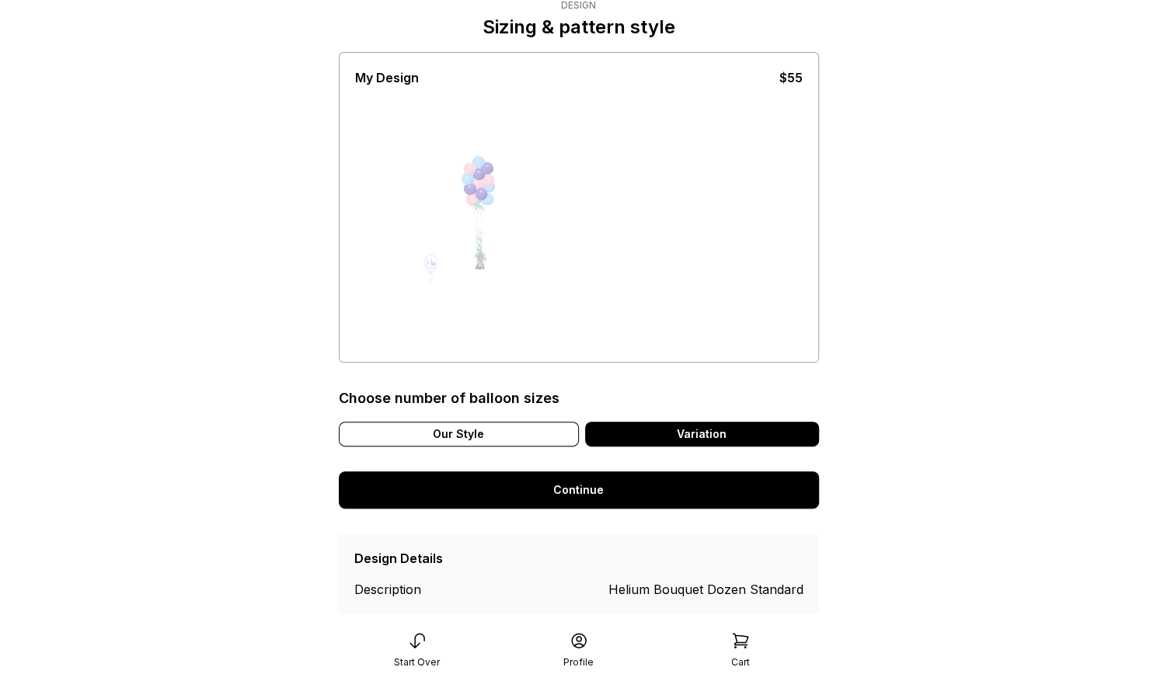
scroll to position [87, 0]
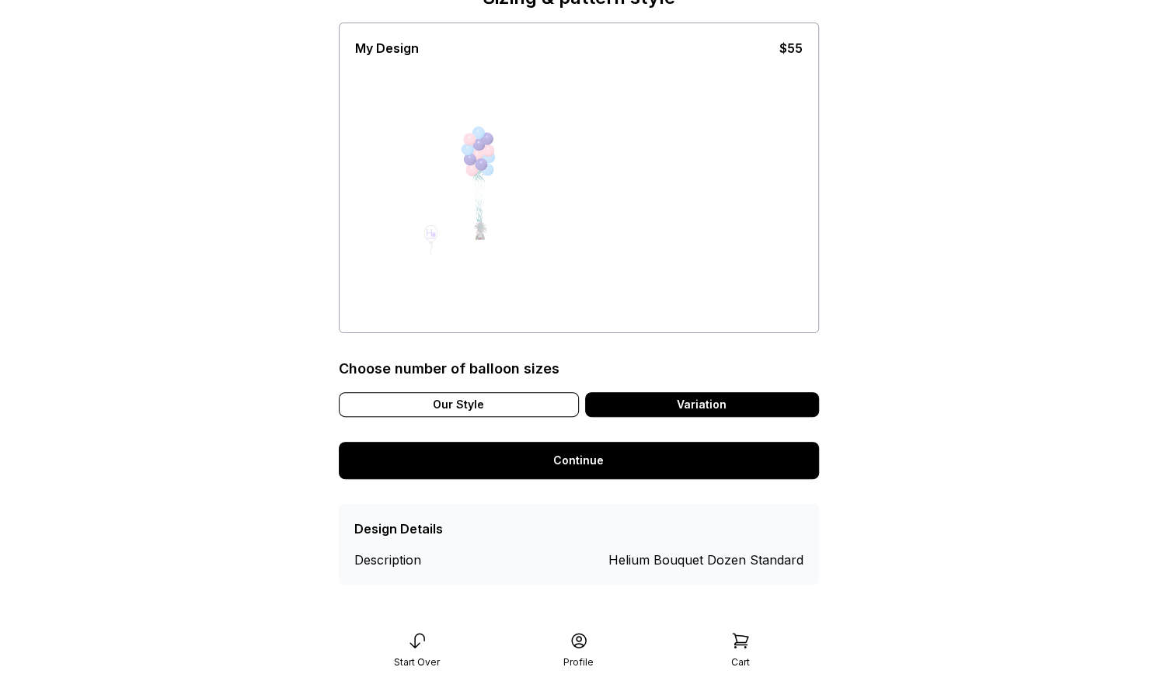
click at [657, 466] on link "Continue" at bounding box center [579, 460] width 480 height 37
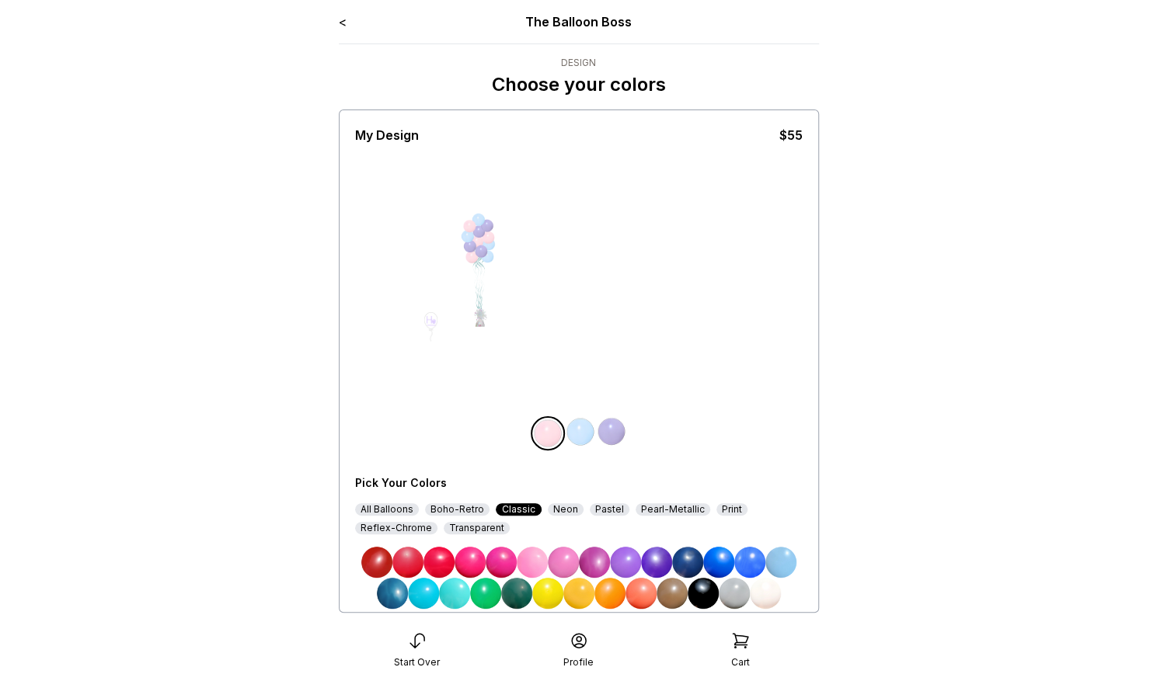
click at [721, 508] on div "Print" at bounding box center [731, 509] width 31 height 12
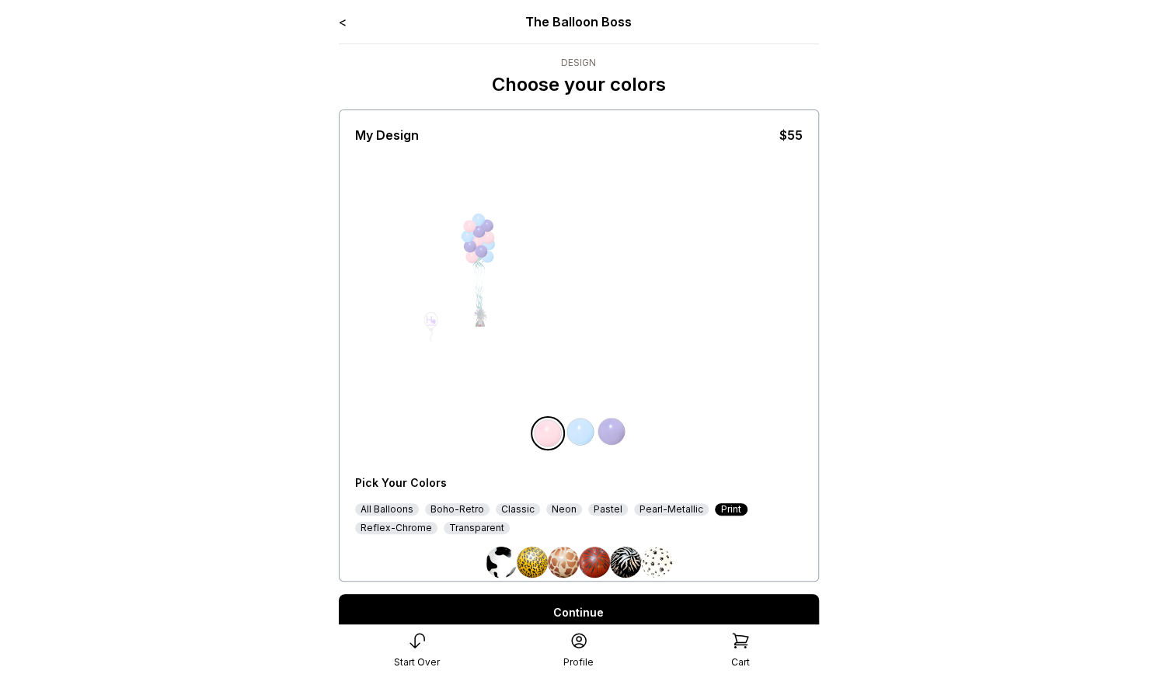
click at [384, 530] on div "Reflex-Chrome" at bounding box center [396, 528] width 82 height 12
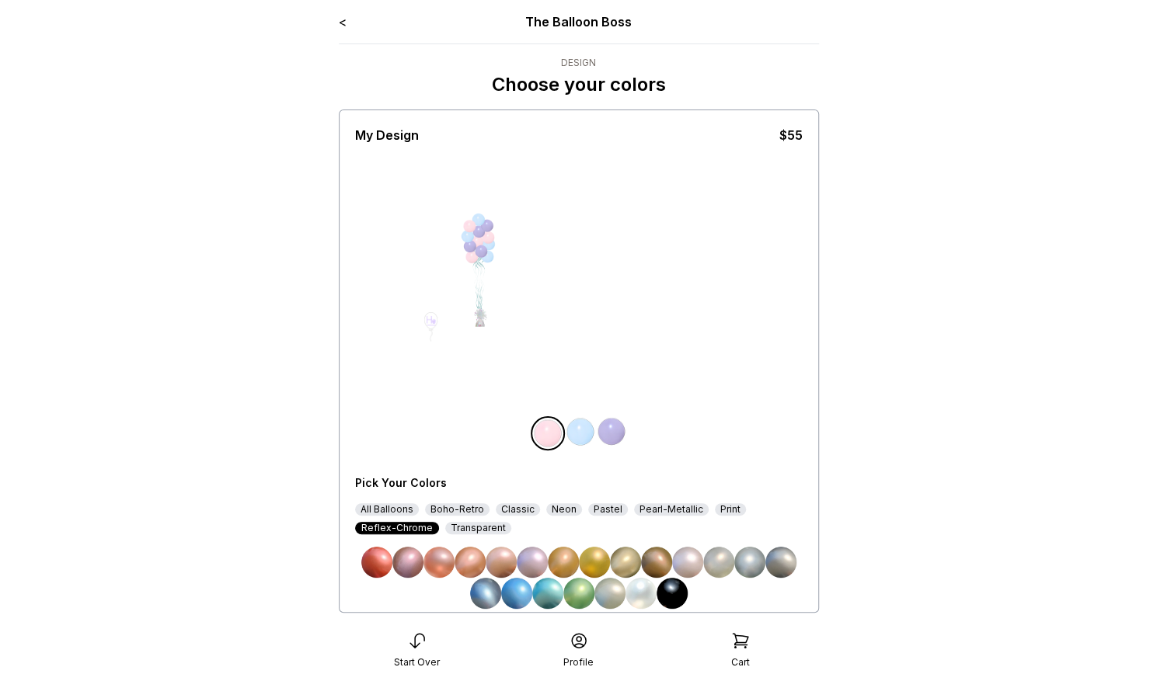
click at [462, 526] on div "Transparent" at bounding box center [478, 528] width 66 height 12
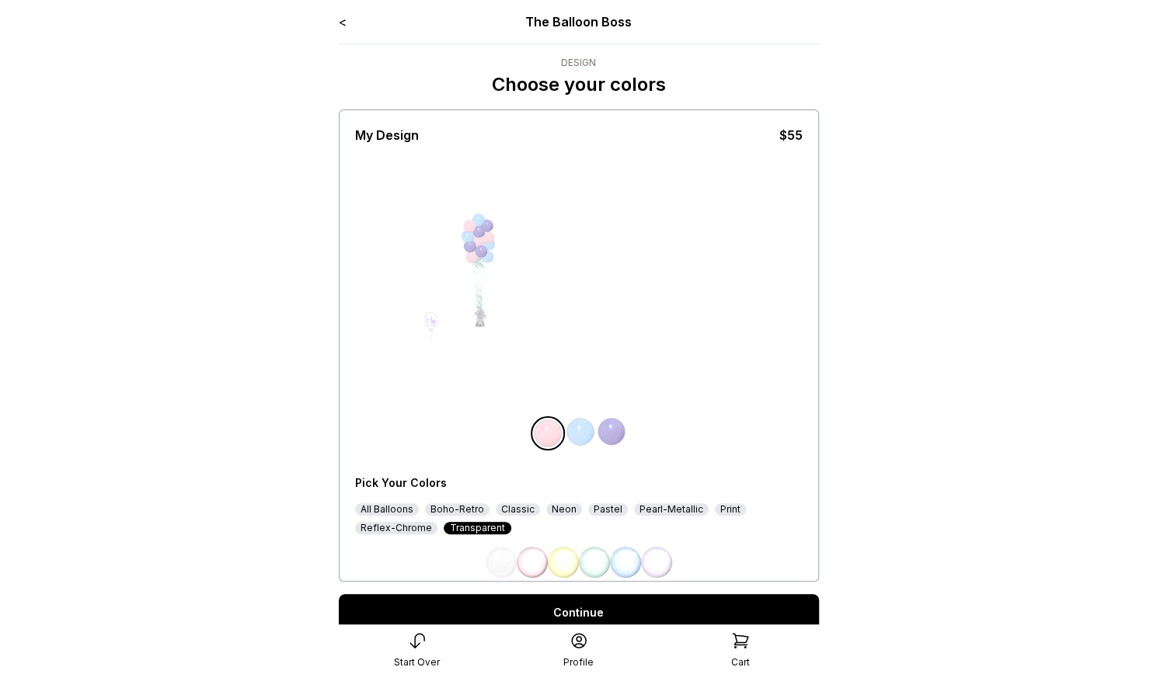
click at [506, 505] on div "Classic" at bounding box center [518, 509] width 44 height 12
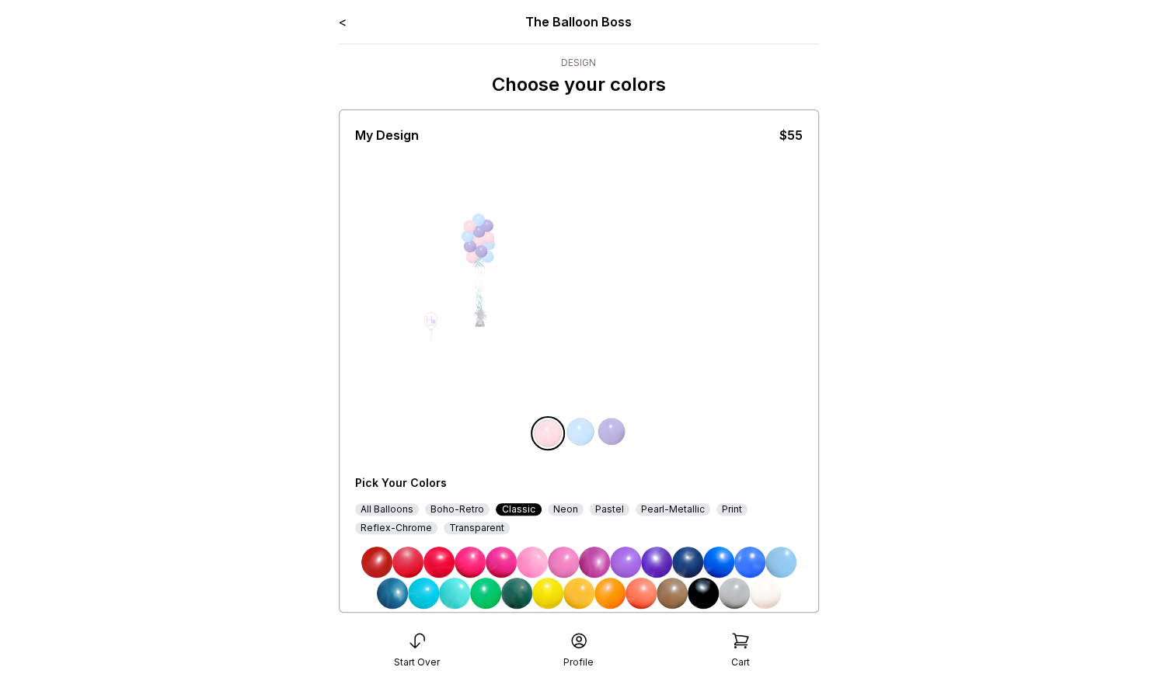
click at [568, 512] on div "Neon" at bounding box center [566, 509] width 36 height 12
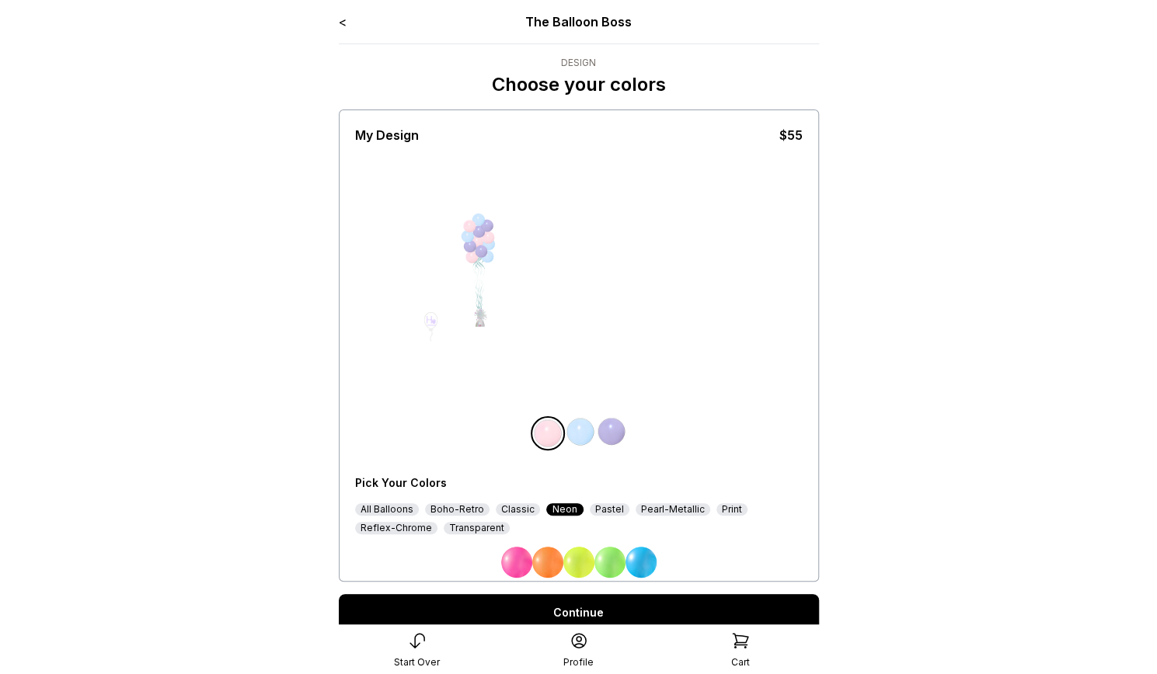
click at [590, 508] on div "Pastel" at bounding box center [610, 509] width 40 height 12
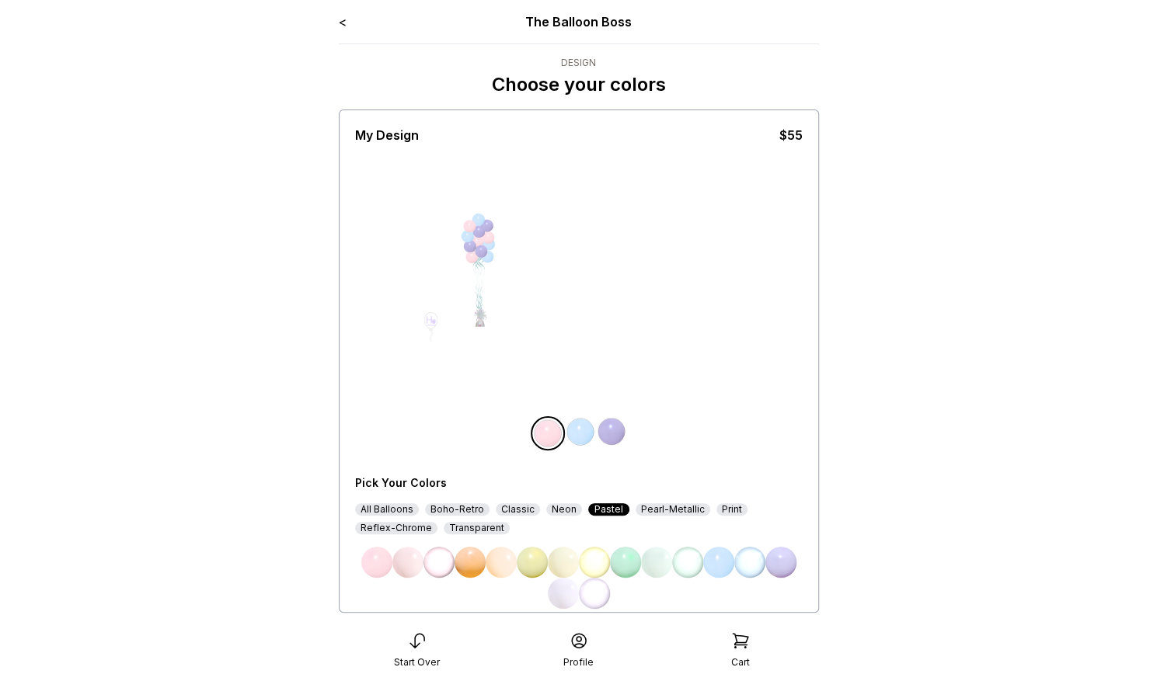
click at [656, 507] on div "Pearl-Metallic" at bounding box center [672, 509] width 75 height 12
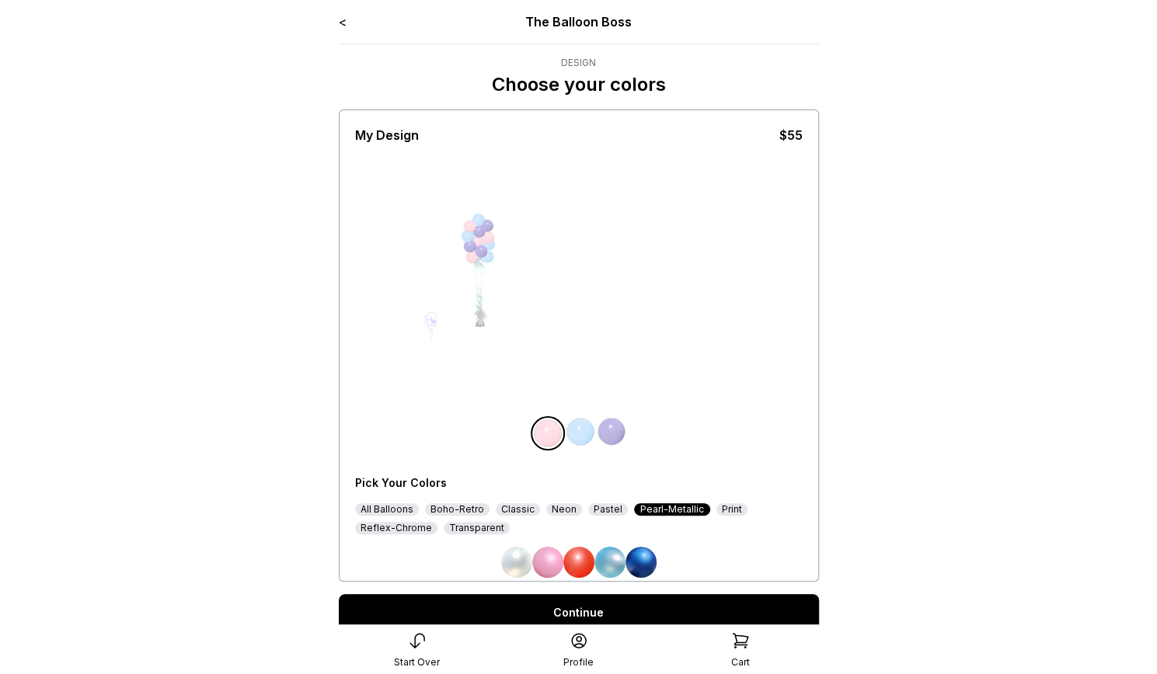
click at [405, 528] on div "Reflex-Chrome" at bounding box center [396, 528] width 82 height 12
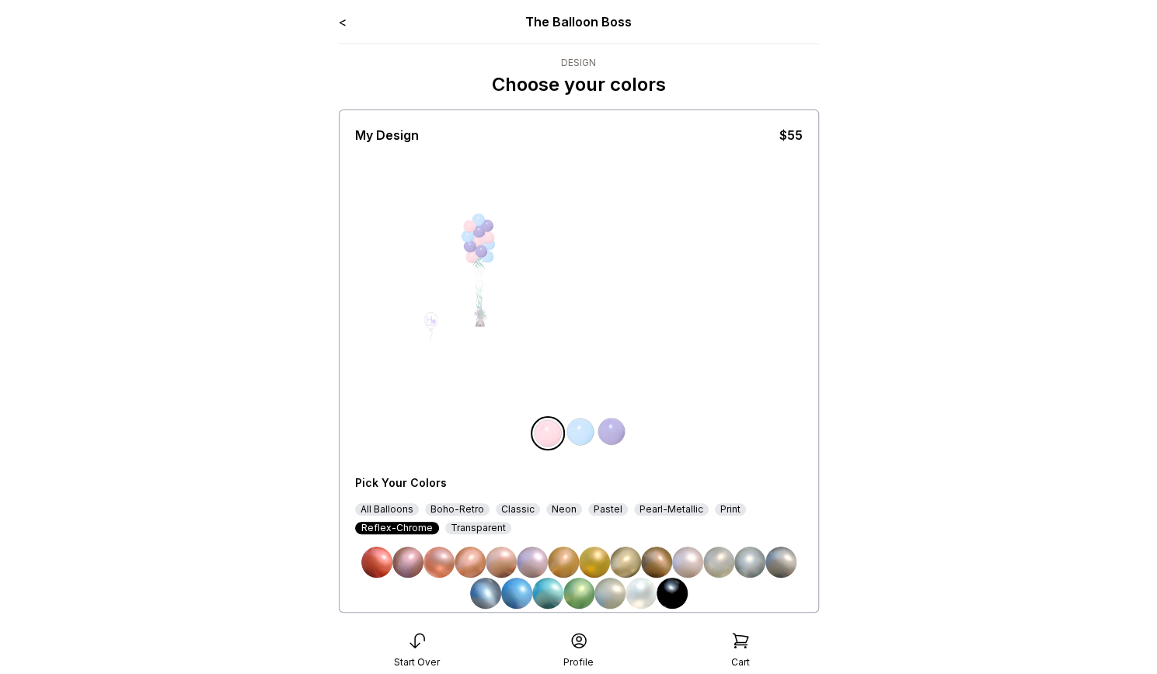
click at [675, 591] on img at bounding box center [671, 593] width 31 height 31
click at [584, 436] on img at bounding box center [580, 431] width 31 height 31
click at [621, 558] on img at bounding box center [625, 562] width 31 height 31
click at [614, 435] on img at bounding box center [611, 431] width 31 height 31
click at [663, 563] on img at bounding box center [656, 562] width 31 height 31
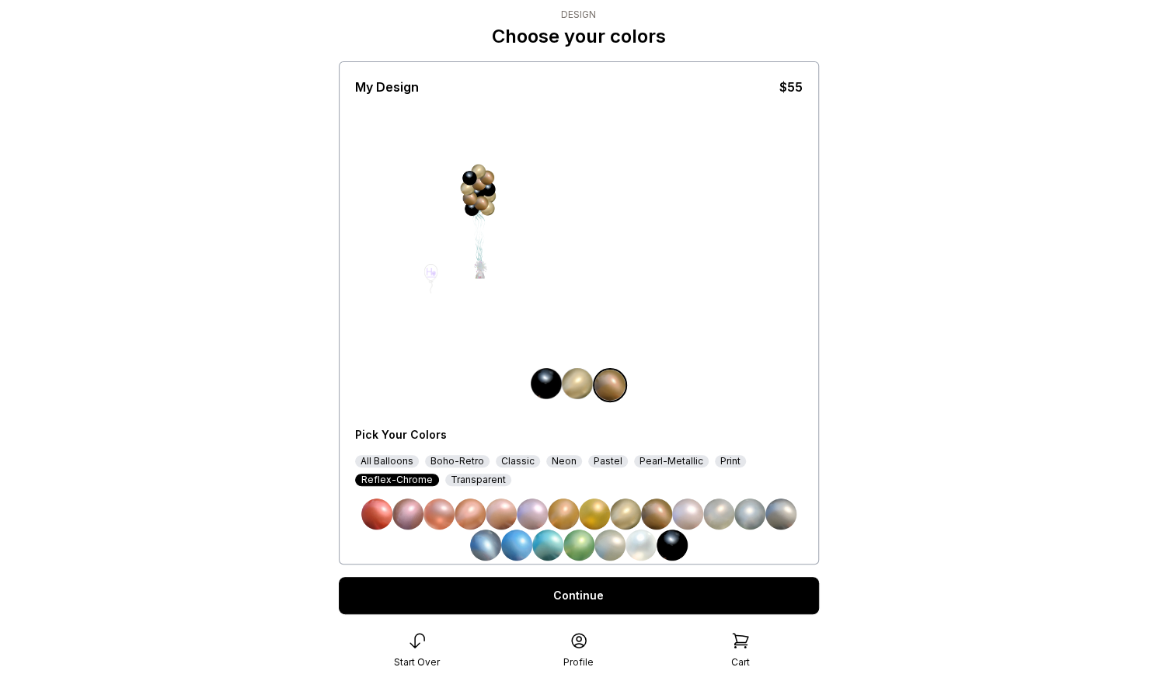
scroll to position [90, 0]
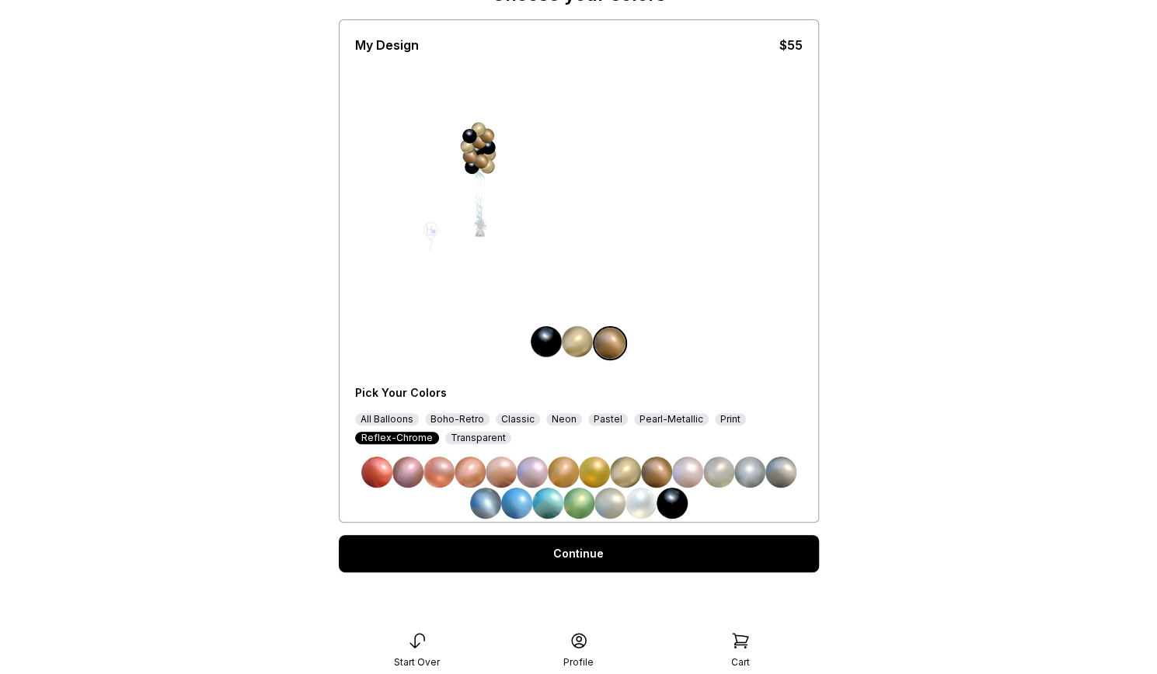
click at [628, 558] on link "Continue" at bounding box center [579, 553] width 480 height 37
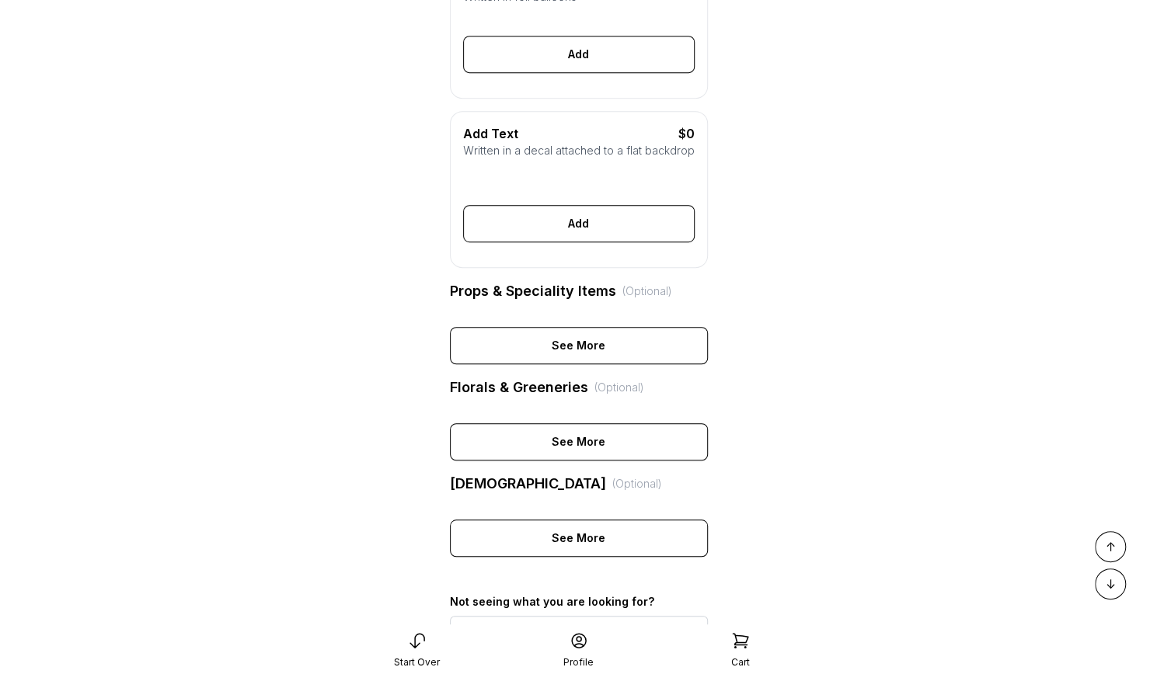
scroll to position [700, 0]
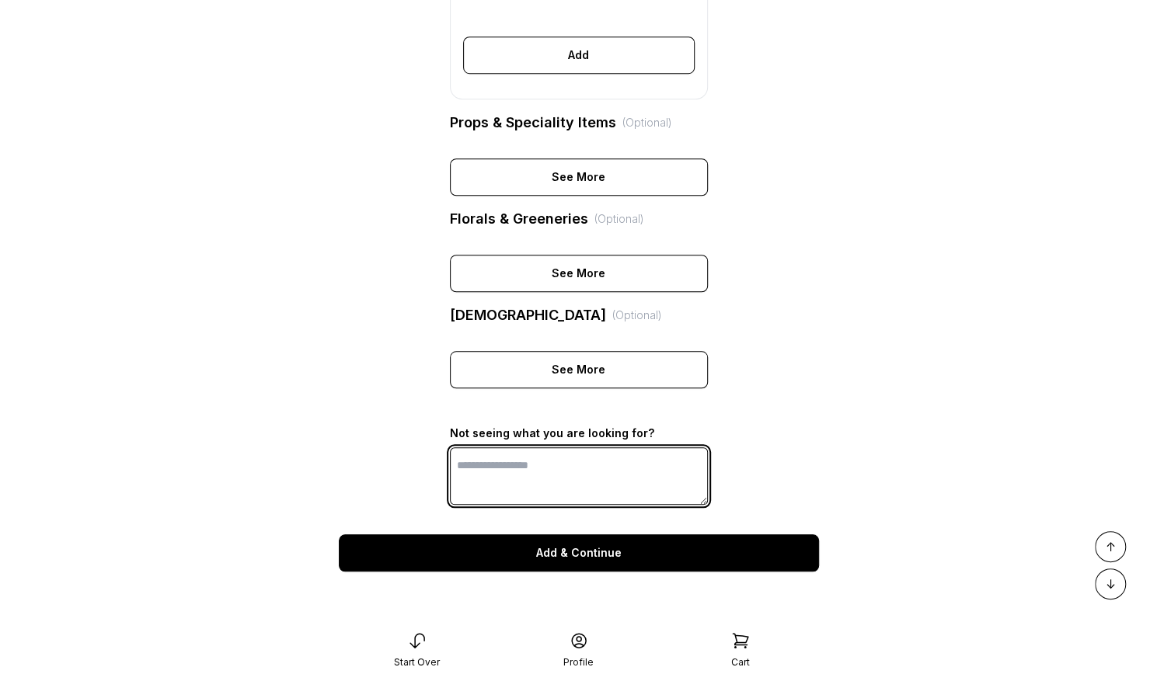
click at [522, 468] on textarea at bounding box center [579, 475] width 258 height 57
type textarea "**********"
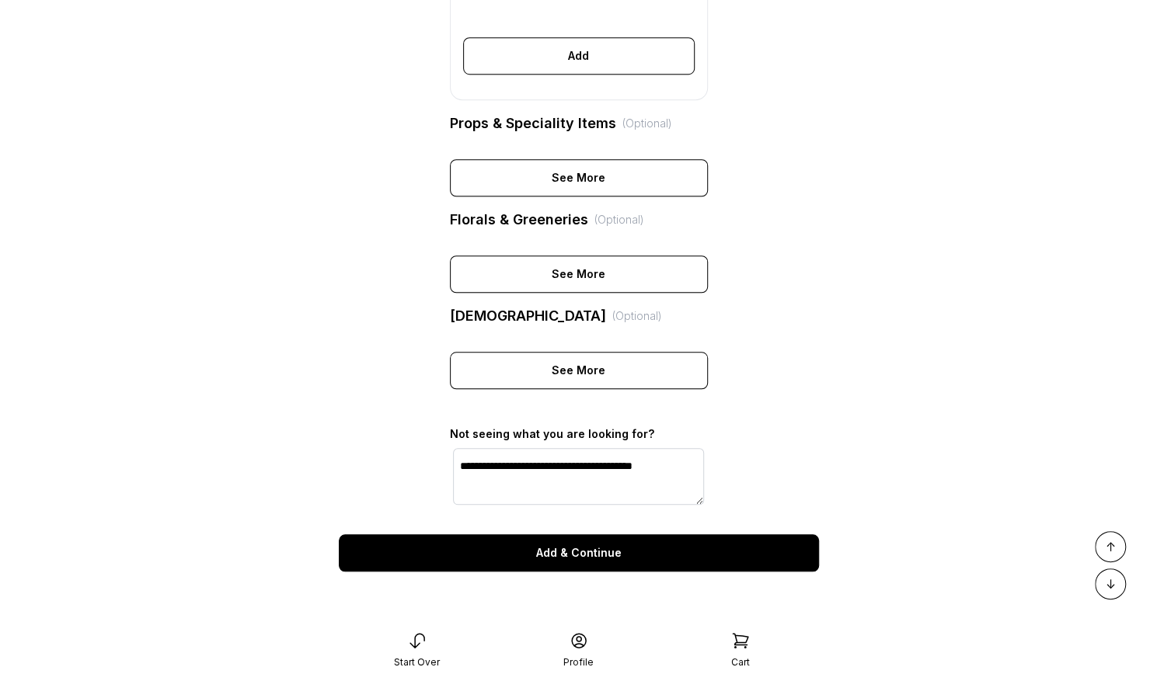
click at [549, 558] on div "Add & Continue" at bounding box center [579, 552] width 480 height 37
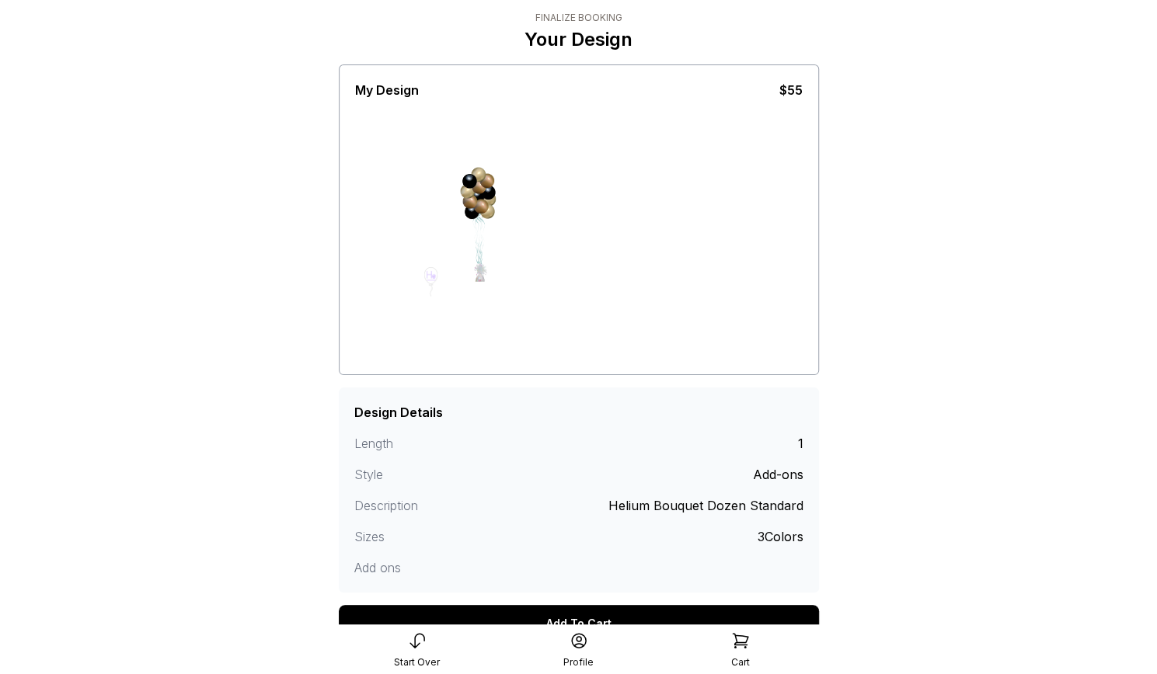
scroll to position [120, 0]
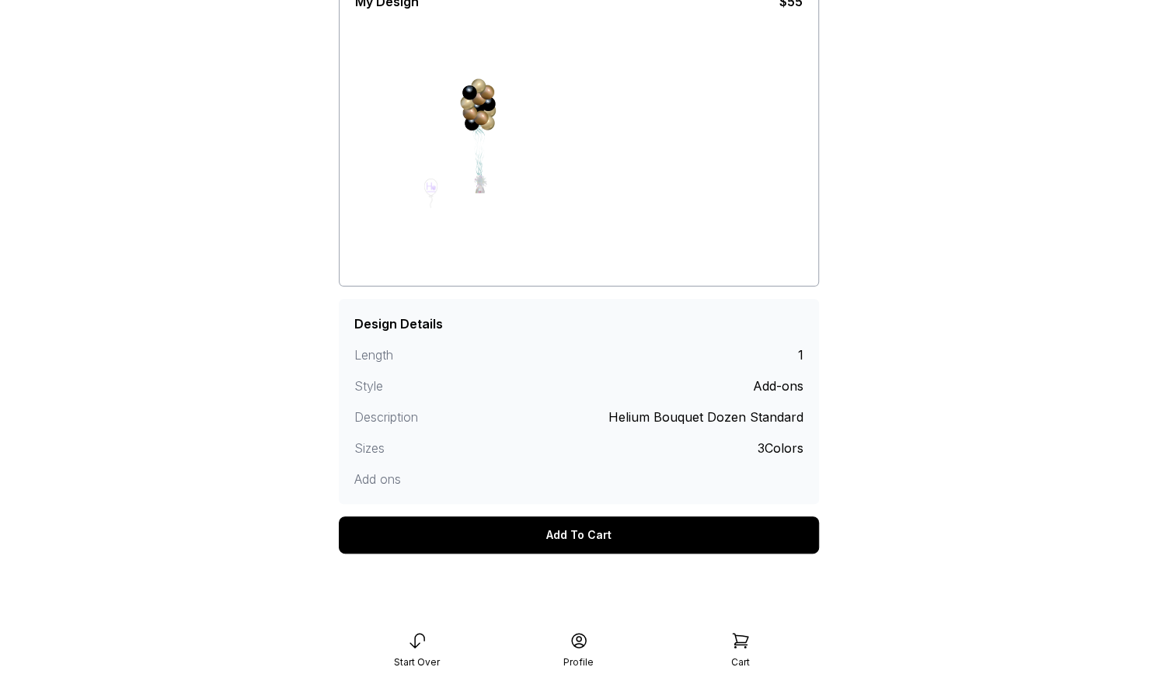
click at [638, 533] on div "Add To Cart" at bounding box center [579, 535] width 480 height 37
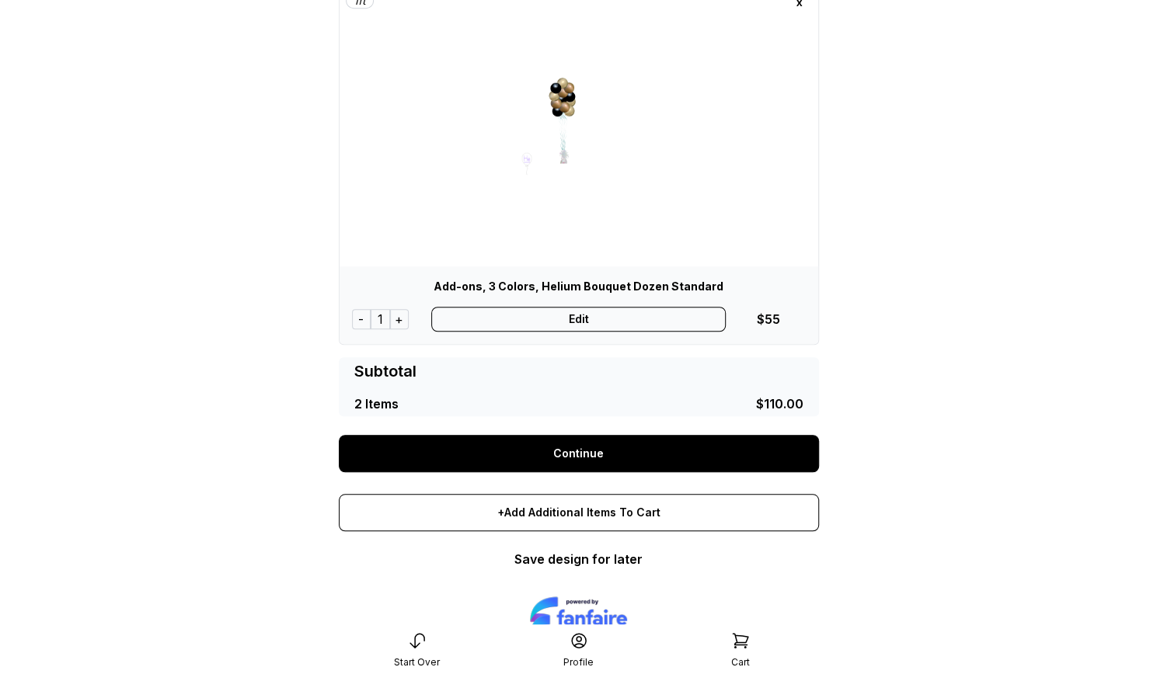
scroll to position [544, 0]
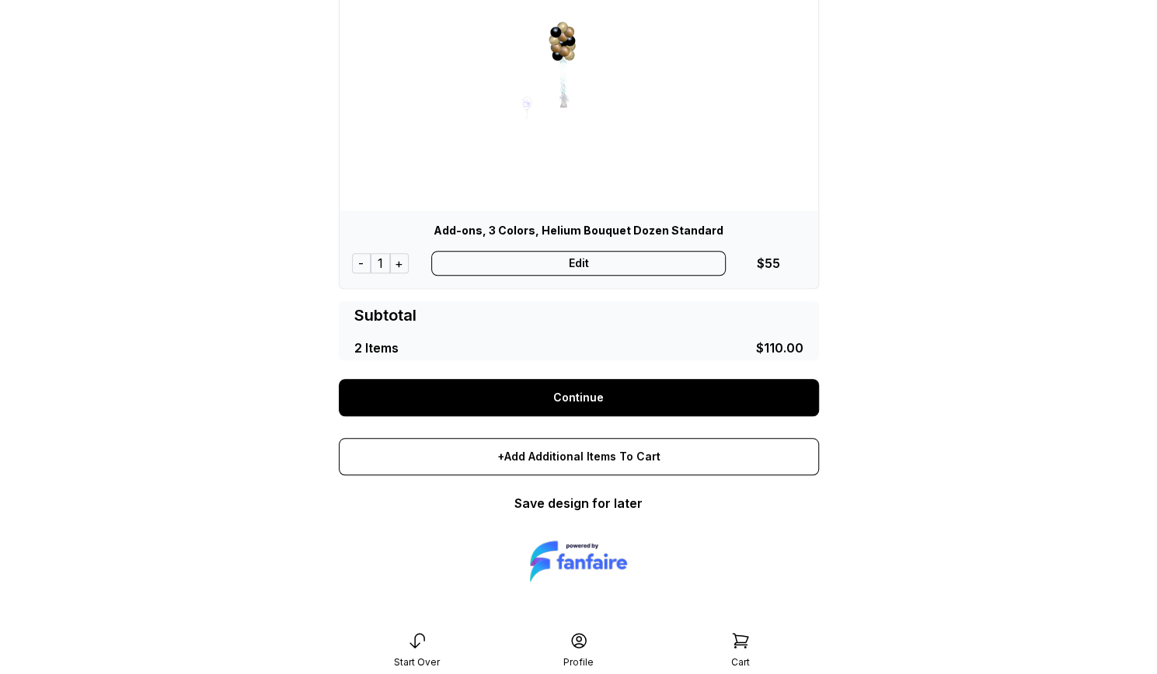
click at [551, 503] on link "Save design for later" at bounding box center [578, 504] width 128 height 16
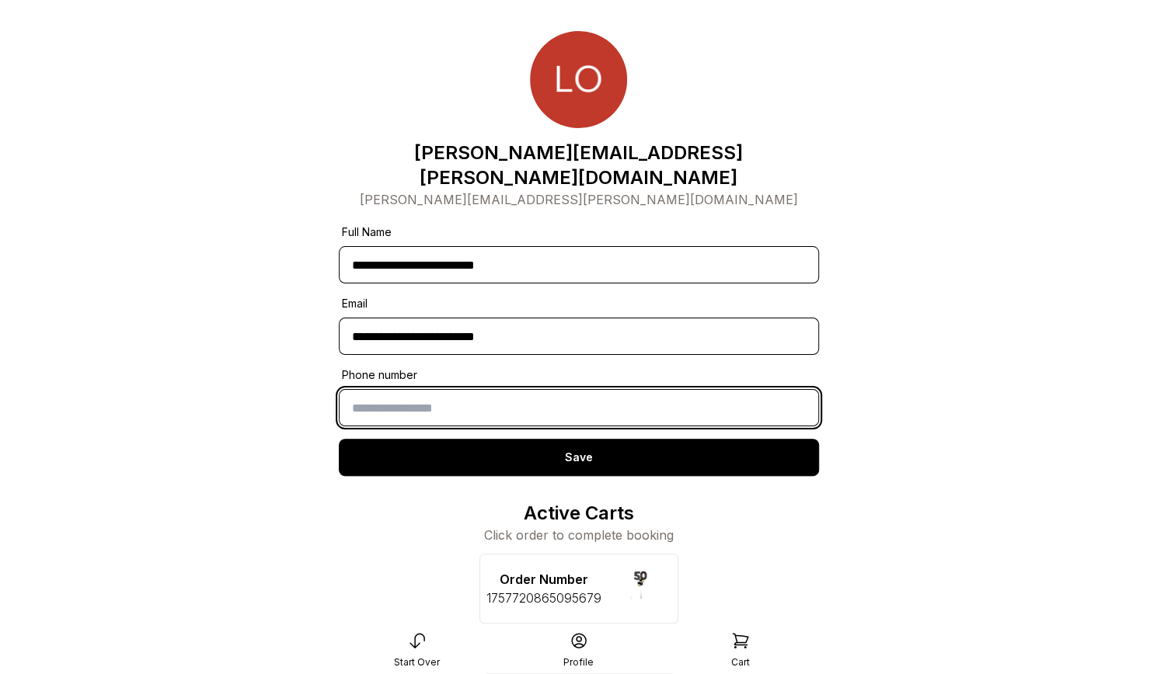
click at [550, 389] on input "text" at bounding box center [579, 407] width 480 height 37
click at [461, 389] on input "text" at bounding box center [579, 407] width 480 height 37
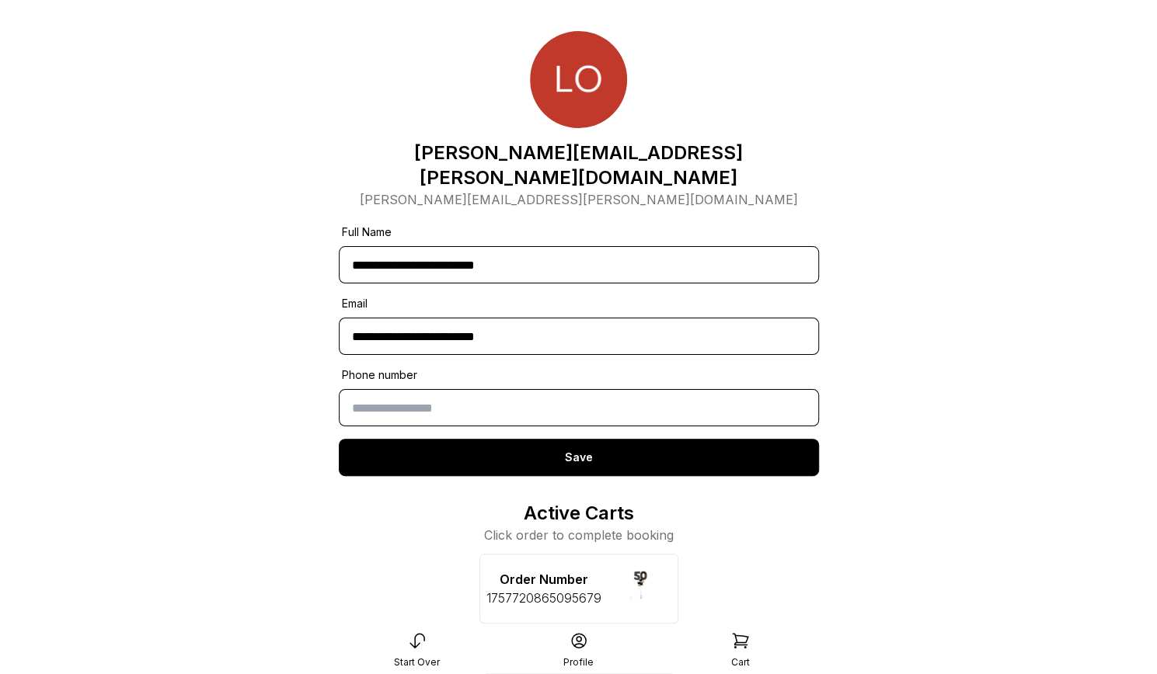
click at [943, 453] on main "**********" at bounding box center [578, 452] width 1157 height 905
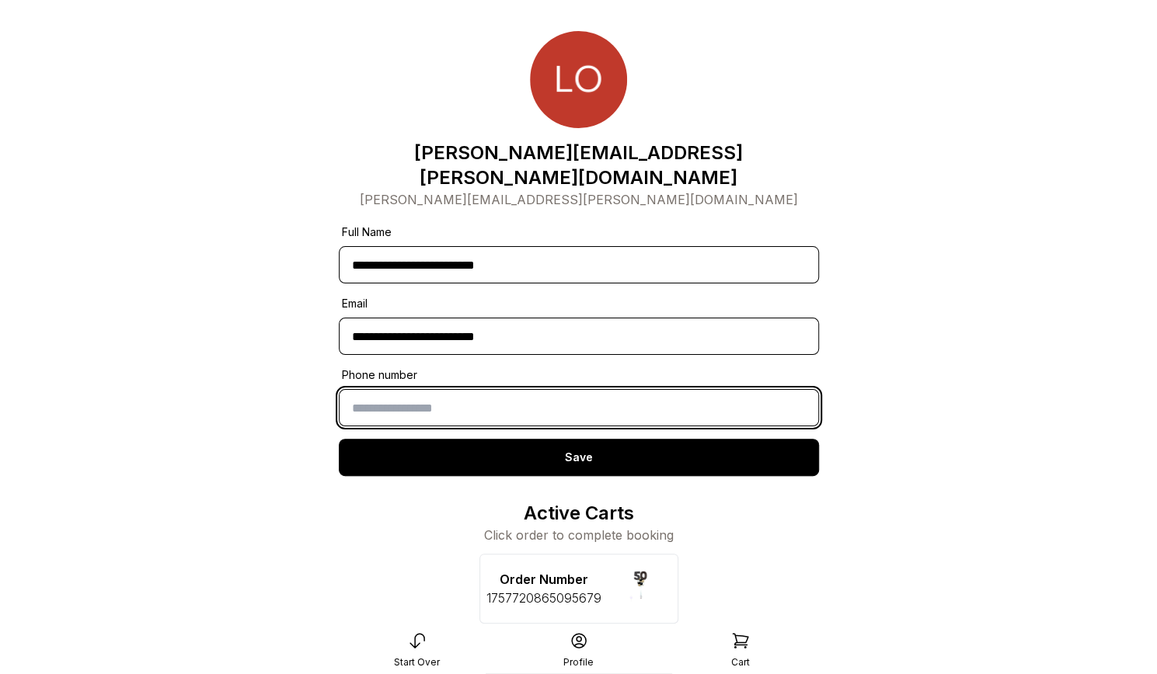
click at [468, 389] on input "text" at bounding box center [579, 407] width 480 height 37
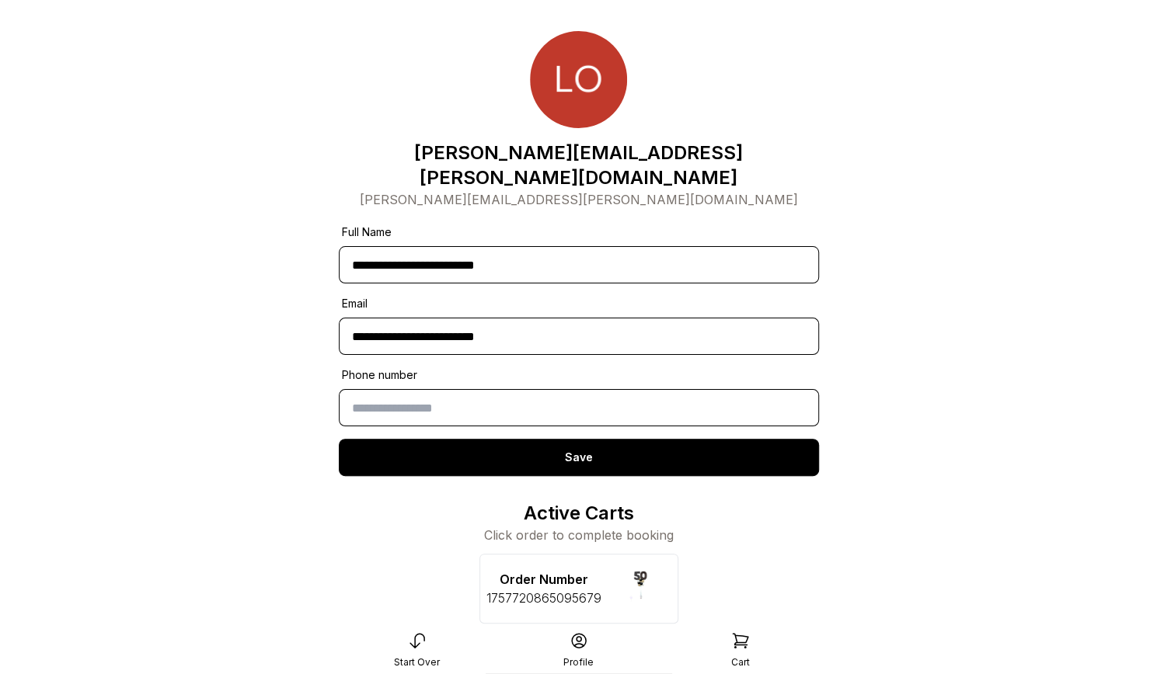
click at [538, 439] on div "Save" at bounding box center [579, 457] width 480 height 37
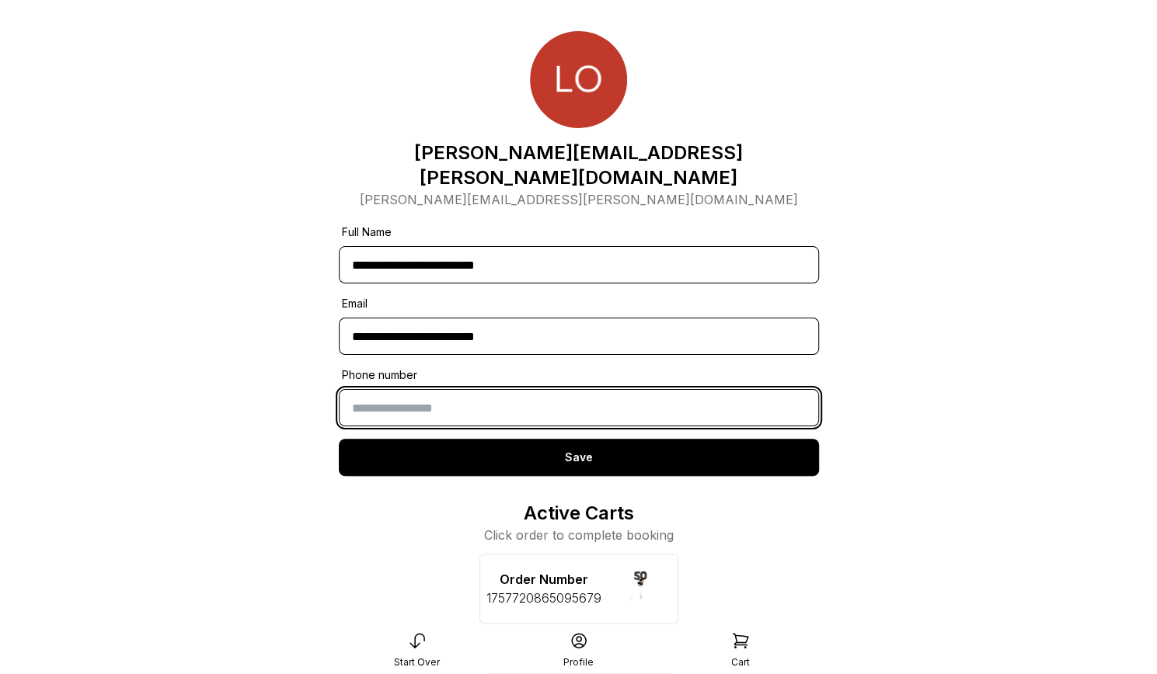
click at [395, 391] on input "text" at bounding box center [579, 407] width 480 height 37
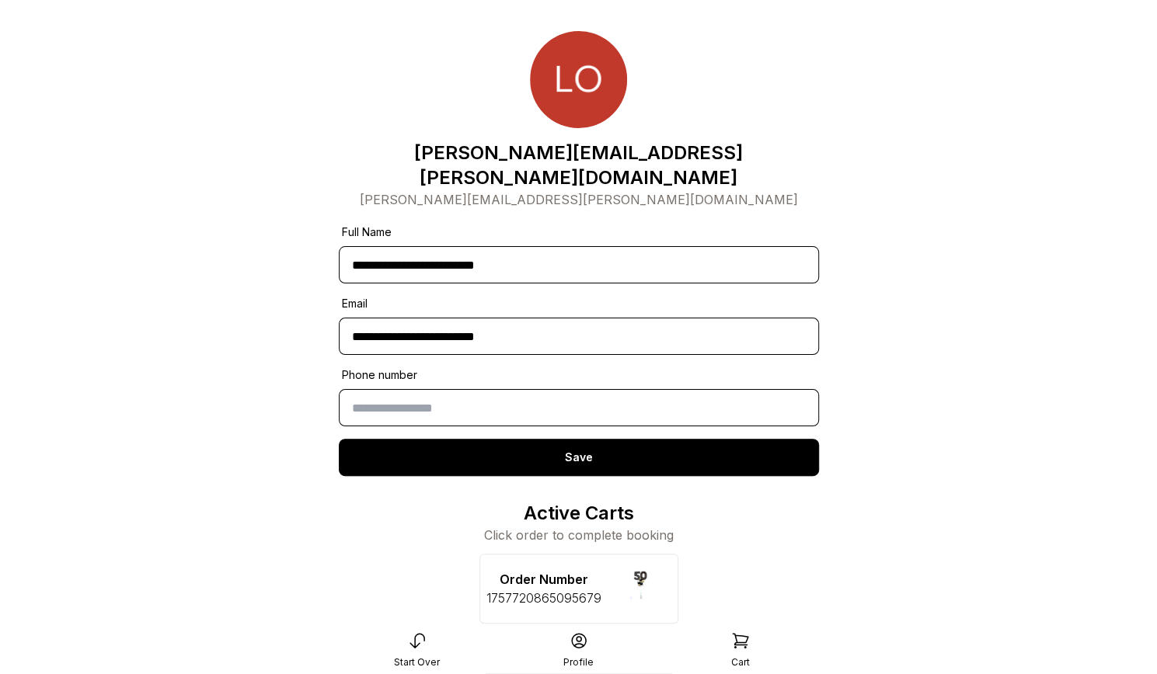
click at [1006, 324] on main "**********" at bounding box center [578, 452] width 1157 height 905
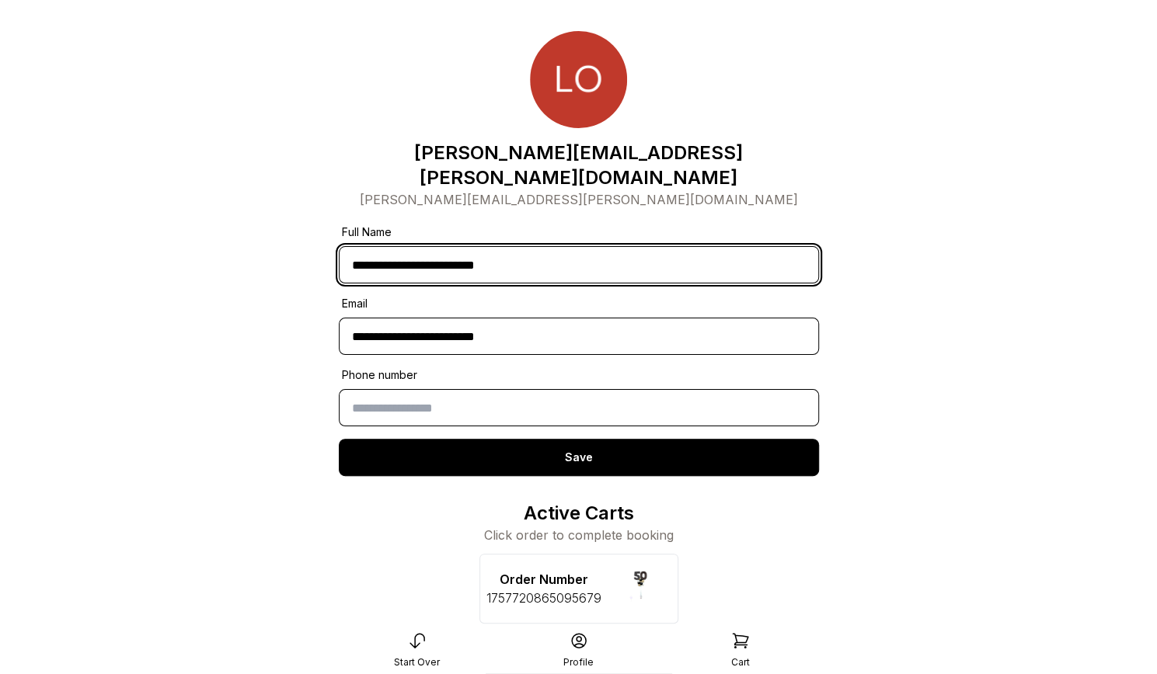
drag, startPoint x: 567, startPoint y: 245, endPoint x: 186, endPoint y: 221, distance: 382.1
click at [186, 221] on main "**********" at bounding box center [578, 452] width 1157 height 905
type input "**********"
click at [478, 246] on input "**********" at bounding box center [579, 264] width 480 height 37
drag, startPoint x: 533, startPoint y: 240, endPoint x: 286, endPoint y: 241, distance: 247.0
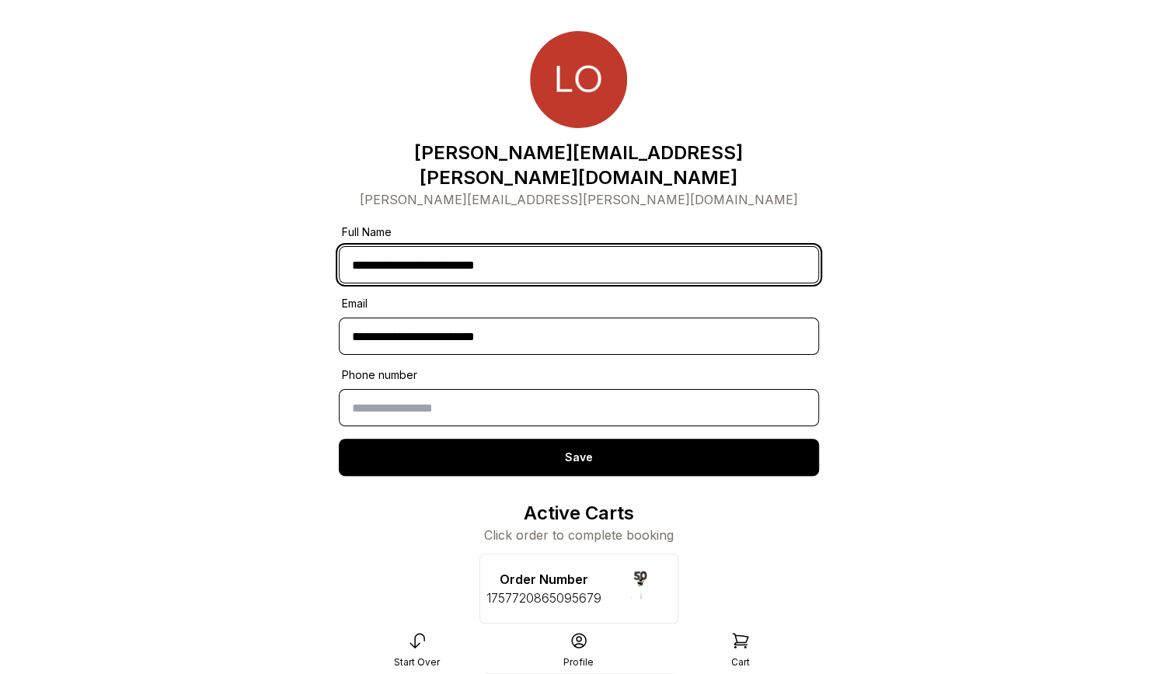
click at [324, 242] on main "**********" at bounding box center [578, 452] width 1157 height 905
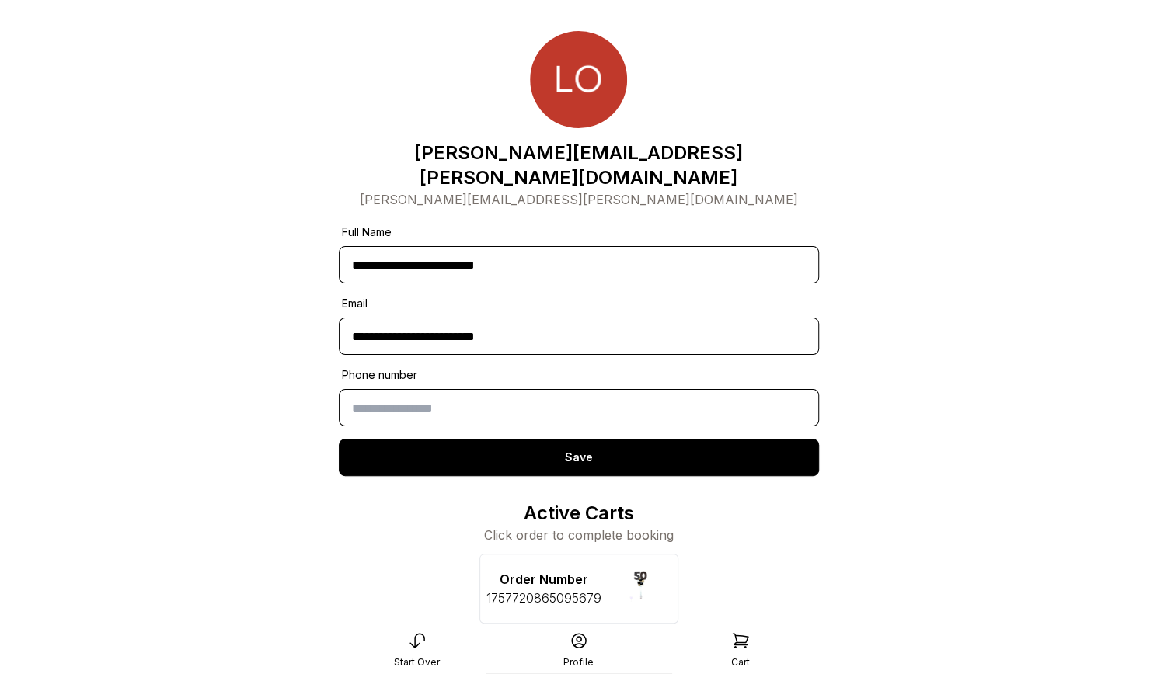
drag, startPoint x: 286, startPoint y: 241, endPoint x: 266, endPoint y: 241, distance: 20.2
click at [266, 241] on main "**********" at bounding box center [578, 452] width 1157 height 905
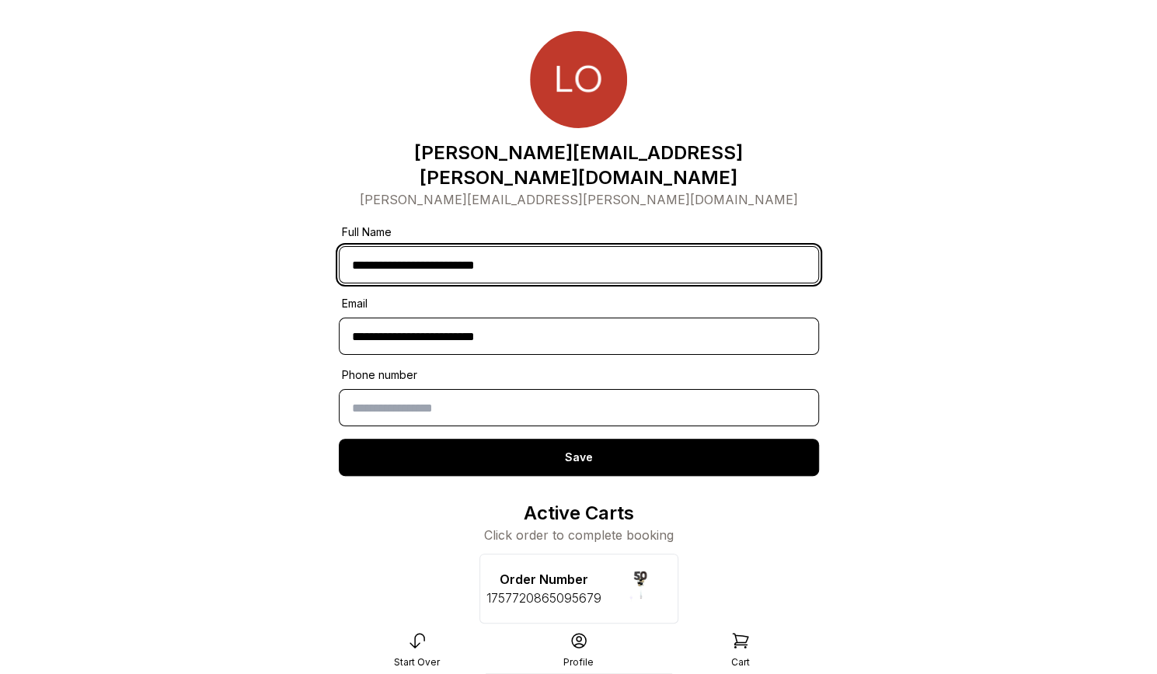
drag, startPoint x: 529, startPoint y: 243, endPoint x: 327, endPoint y: 234, distance: 202.2
click at [327, 234] on div "**********" at bounding box center [578, 452] width 505 height 905
type input "**********"
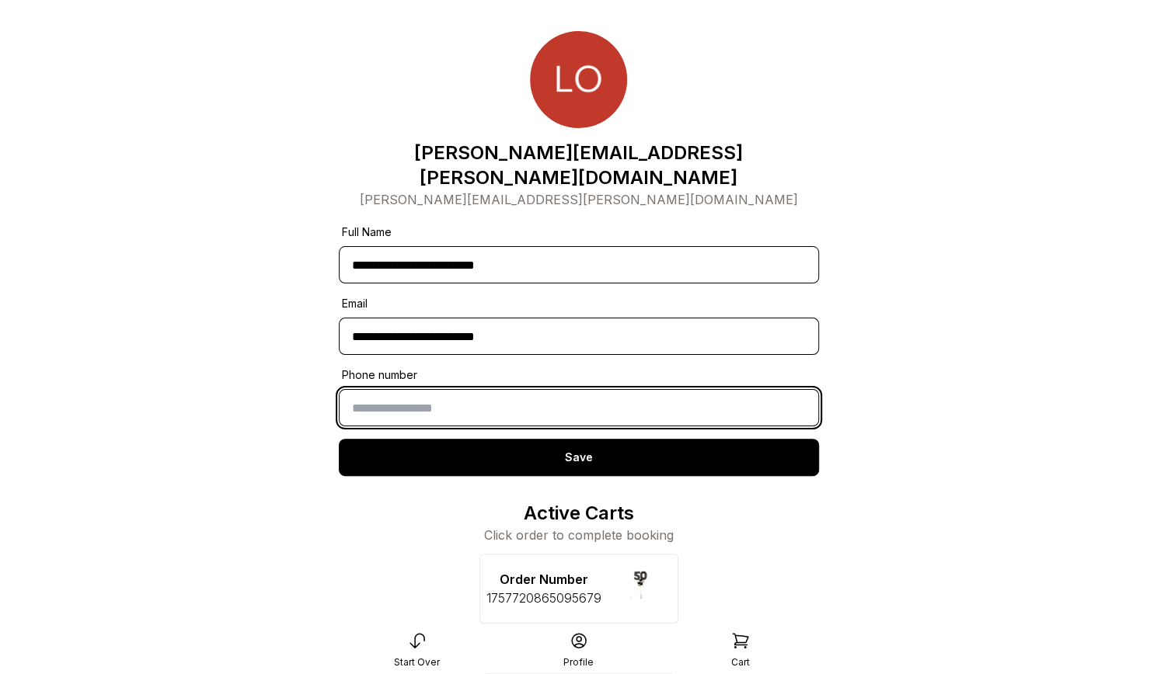
click at [384, 389] on input "text" at bounding box center [579, 407] width 480 height 37
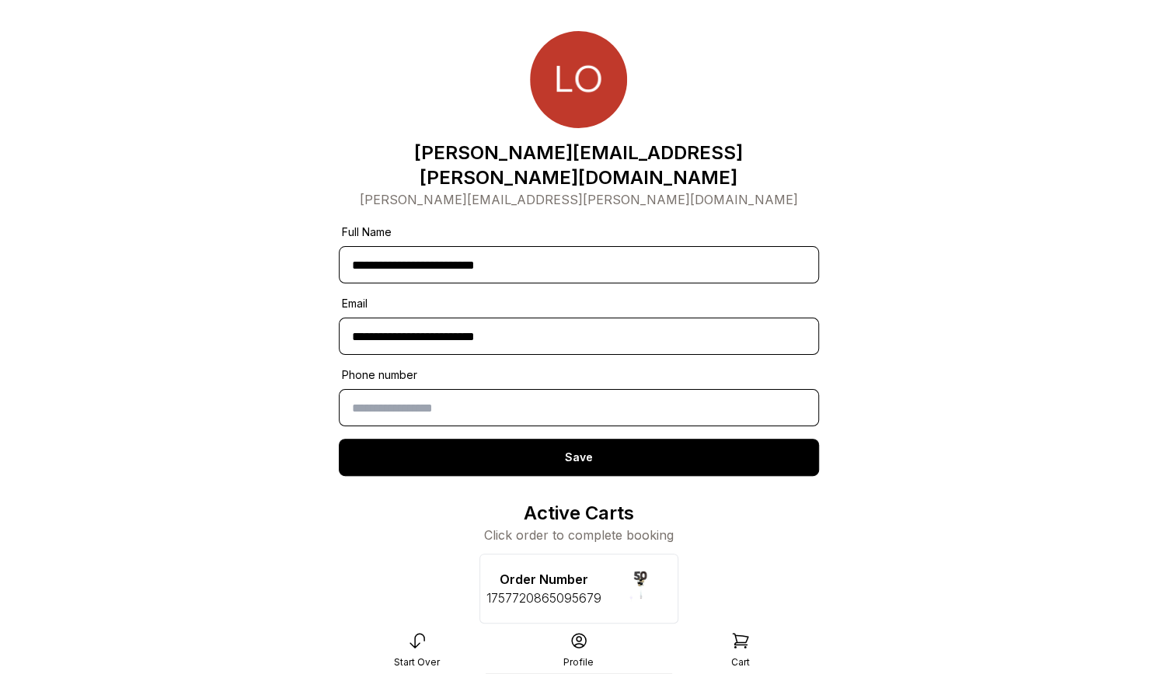
click at [938, 357] on main "**********" at bounding box center [578, 452] width 1157 height 905
